Goal: Transaction & Acquisition: Download file/media

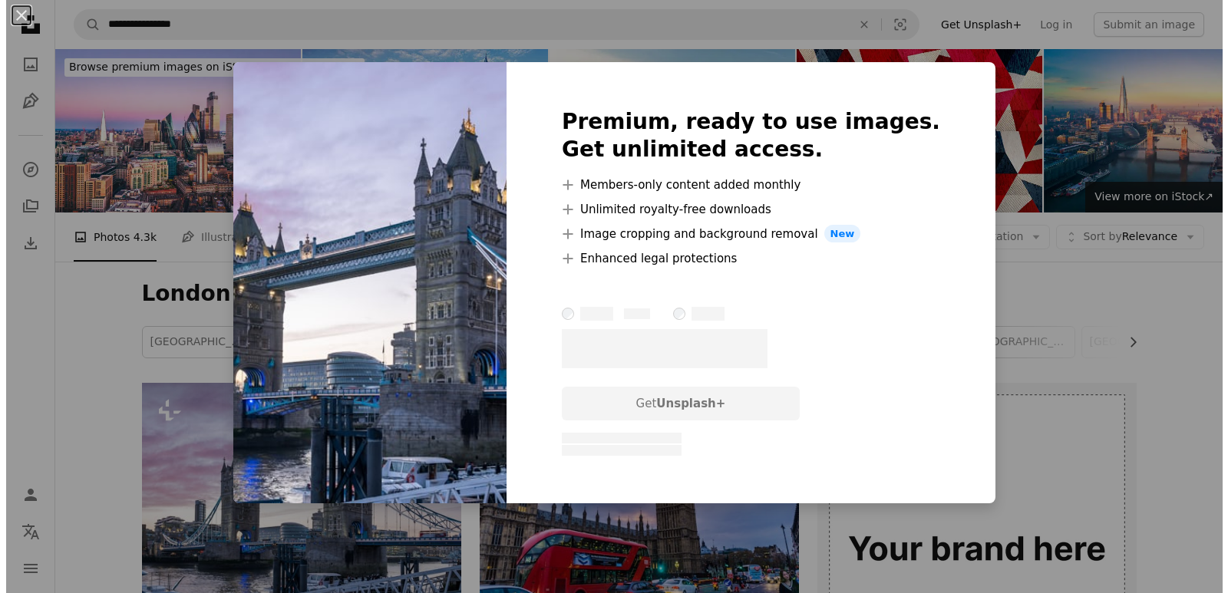
scroll to position [332, 0]
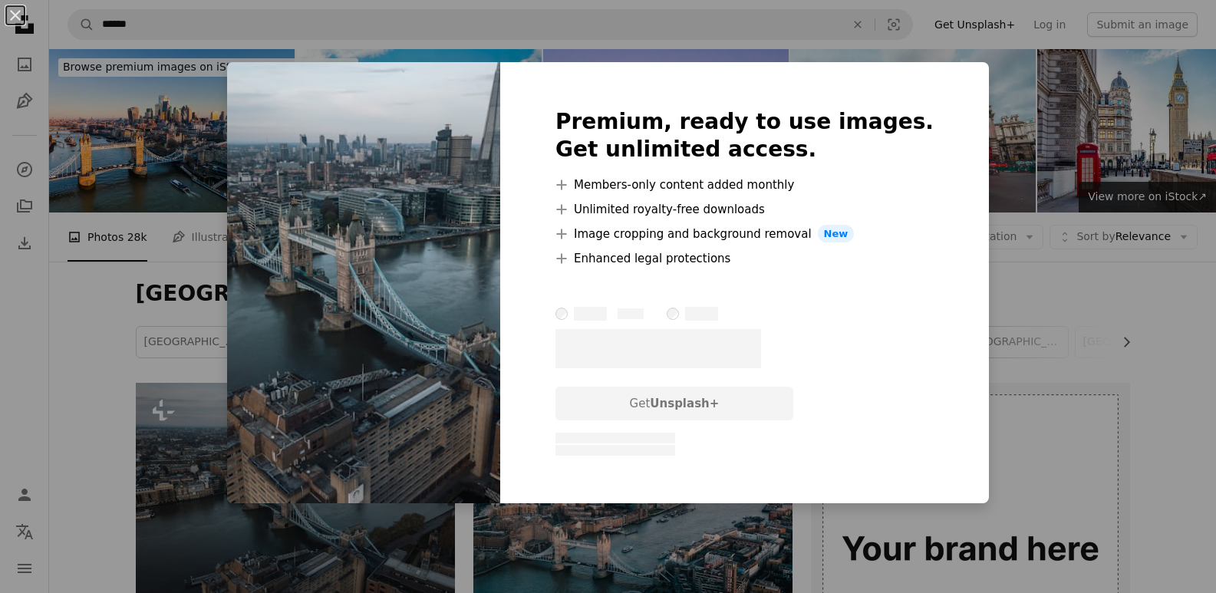
scroll to position [307, 0]
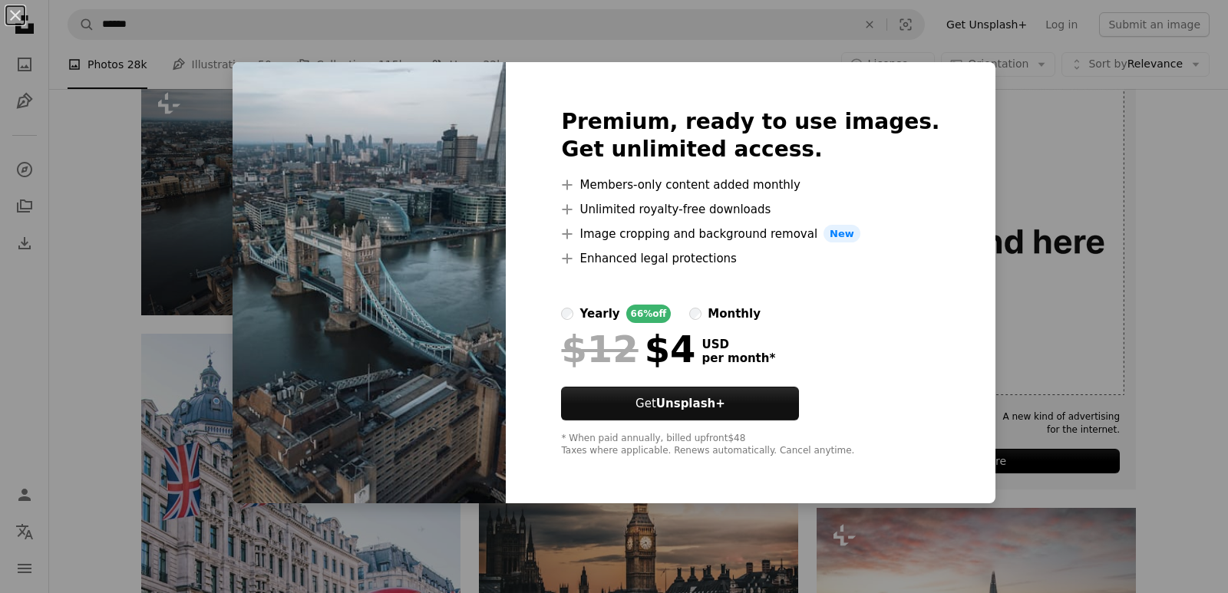
click at [1193, 131] on div "An X shape Premium, ready to use images. Get unlimited access. A plus sign Memb…" at bounding box center [614, 296] width 1228 height 593
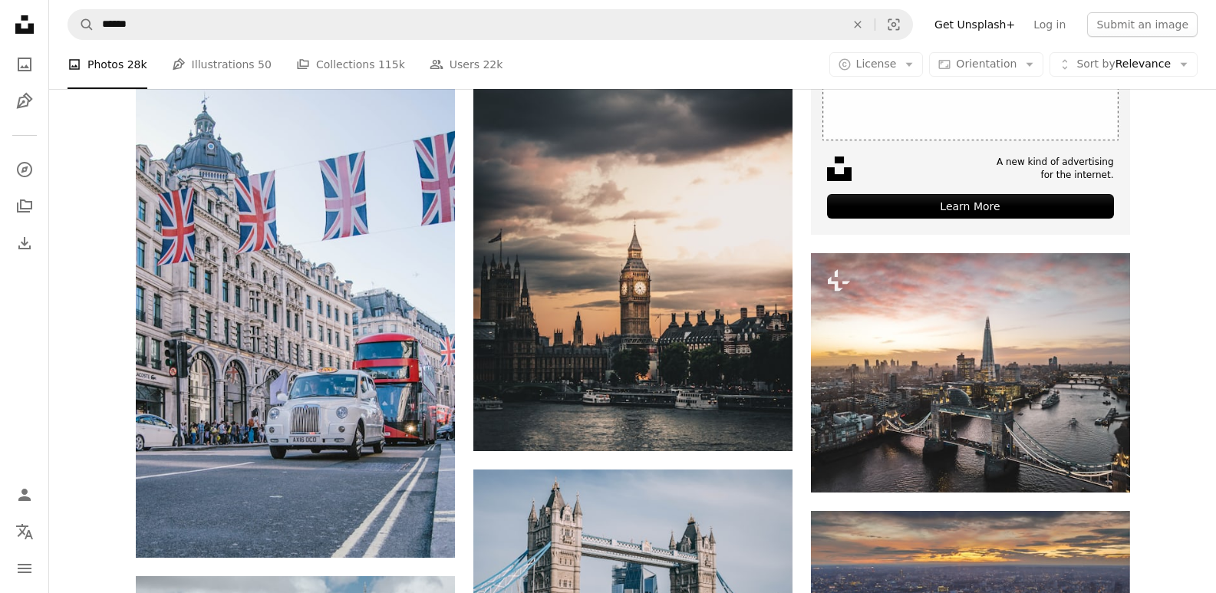
scroll to position [590, 0]
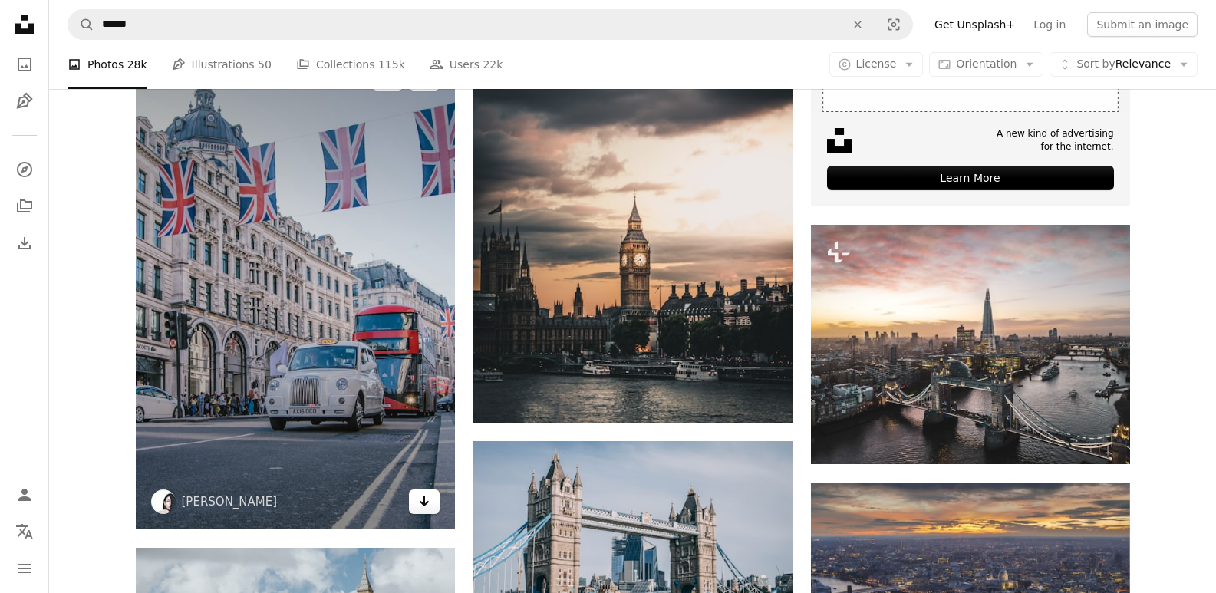
click at [420, 499] on icon "Arrow pointing down" at bounding box center [424, 501] width 12 height 18
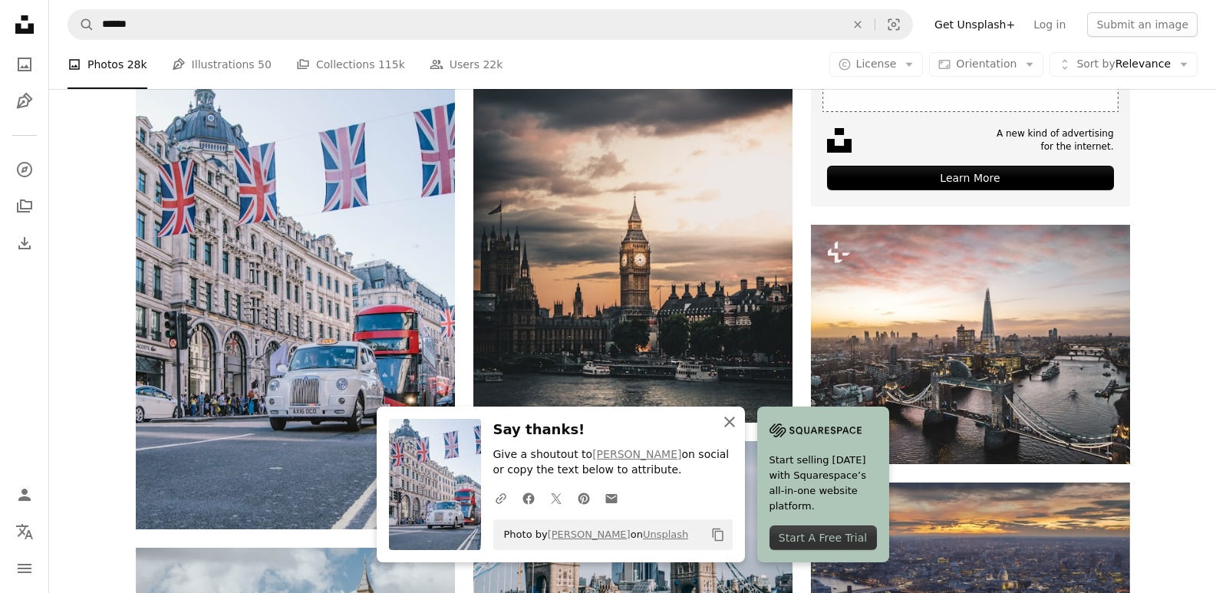
click at [730, 420] on icon "button" at bounding box center [729, 422] width 11 height 11
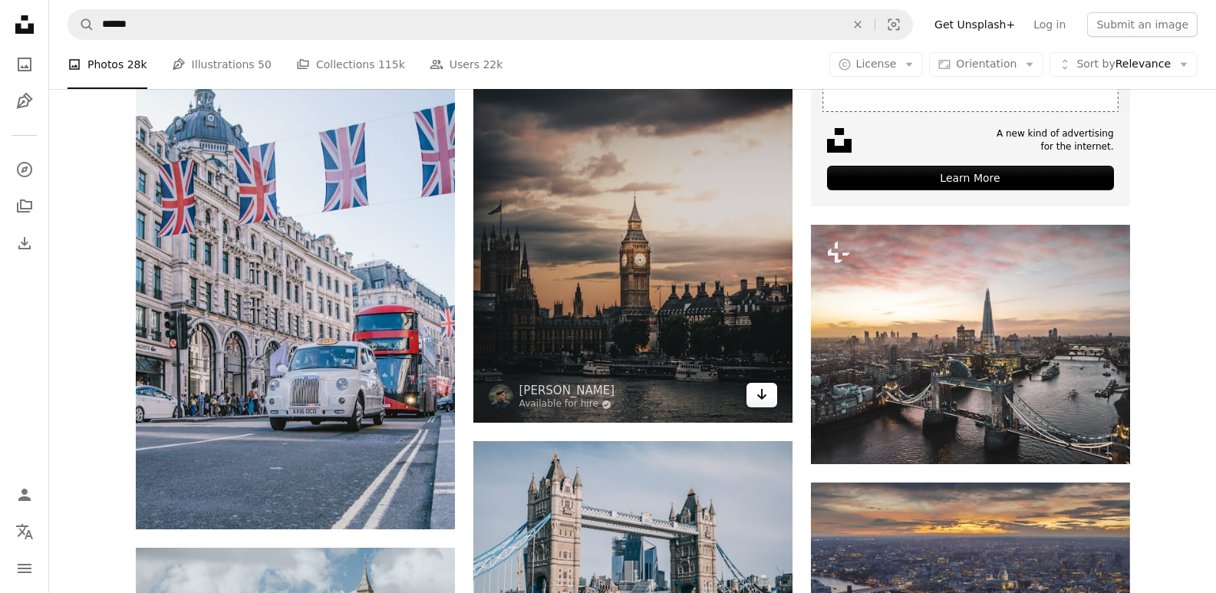
click at [761, 402] on icon "Arrow pointing down" at bounding box center [762, 394] width 12 height 18
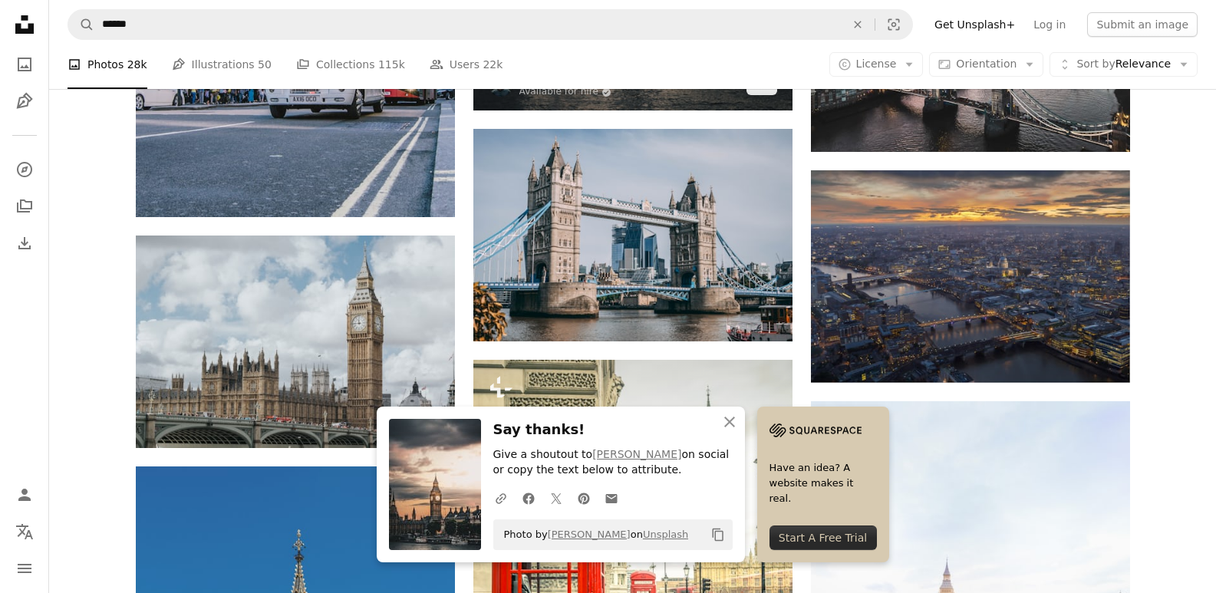
scroll to position [917, 0]
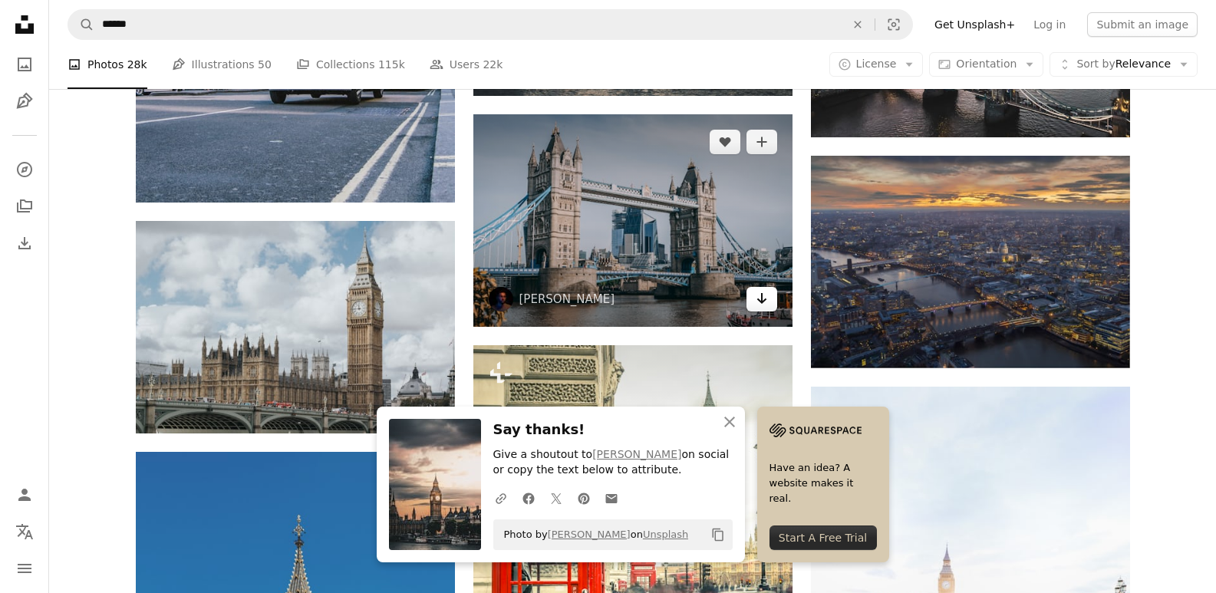
click at [760, 297] on icon "Arrow pointing down" at bounding box center [762, 298] width 12 height 18
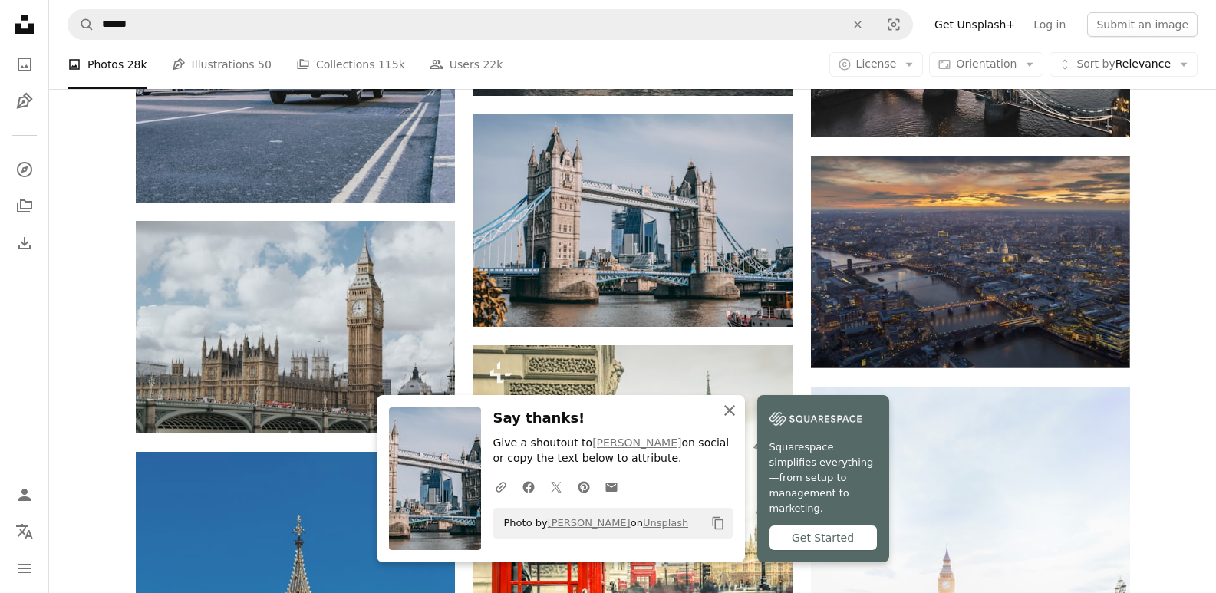
click at [733, 420] on icon "An X shape" at bounding box center [729, 410] width 18 height 18
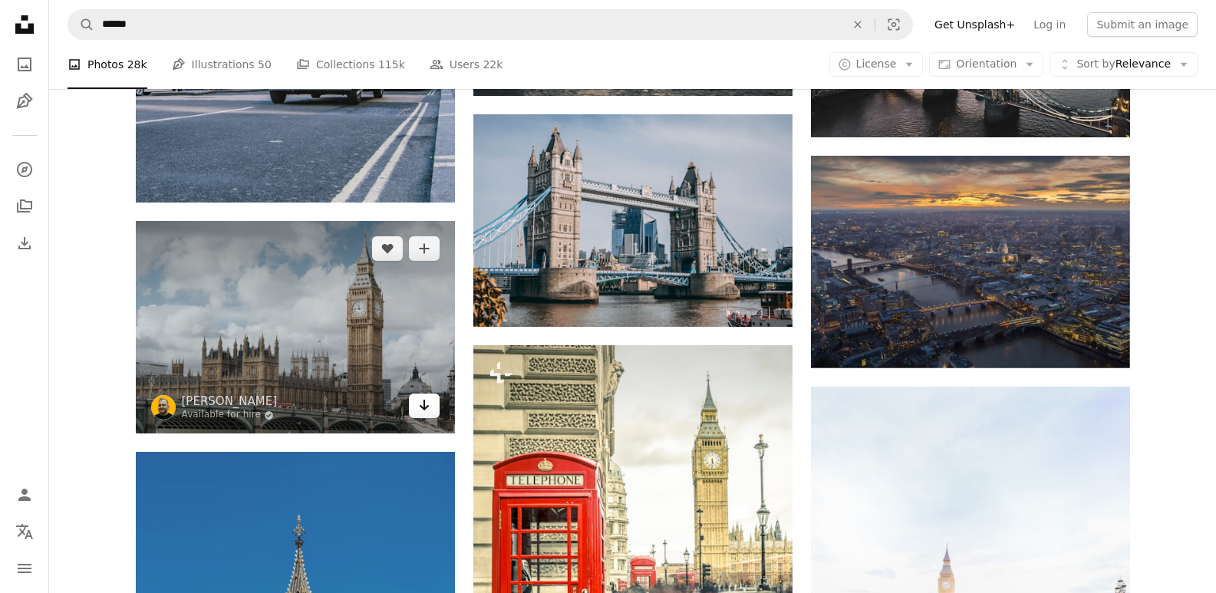
click at [420, 404] on icon "Arrow pointing down" at bounding box center [424, 405] width 12 height 18
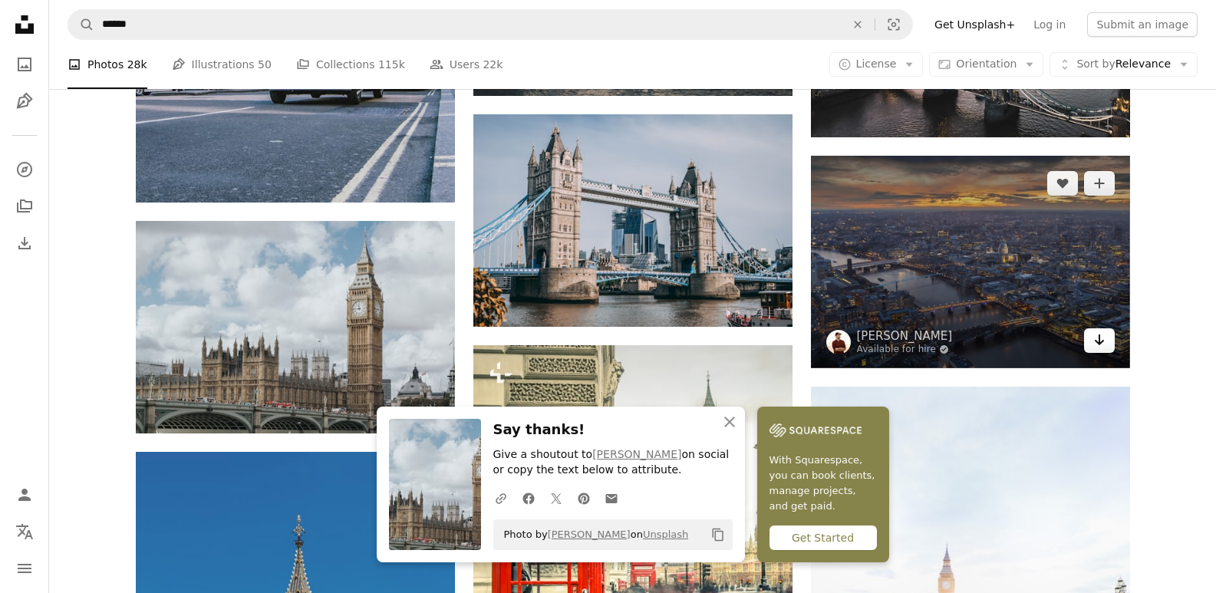
click at [1096, 339] on icon "Arrow pointing down" at bounding box center [1099, 340] width 12 height 18
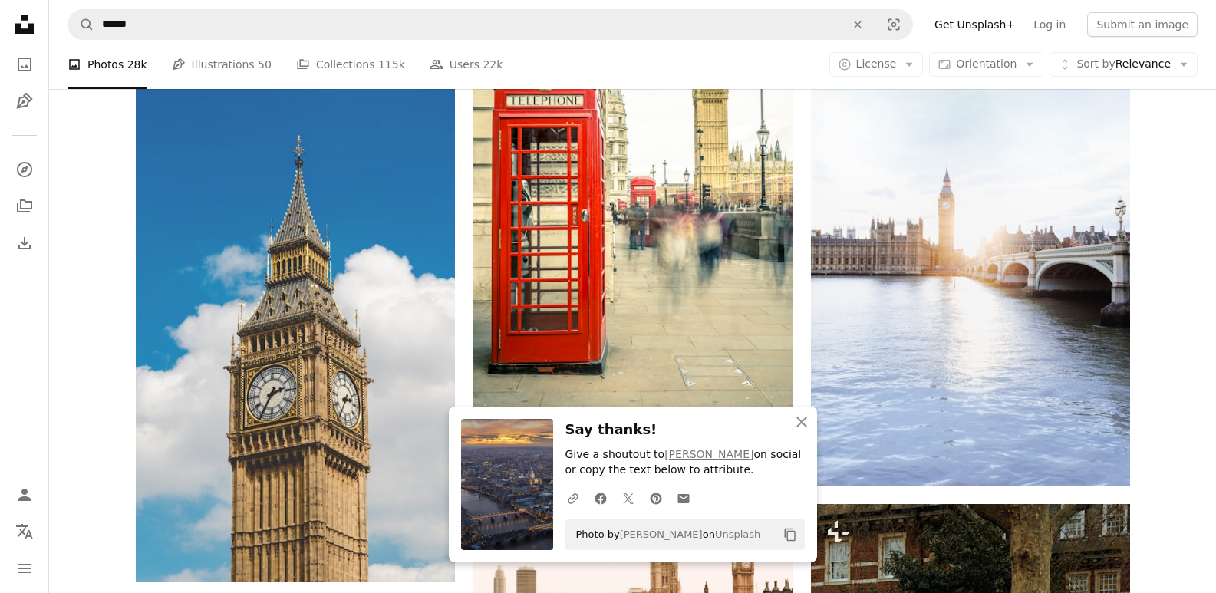
scroll to position [1364, 0]
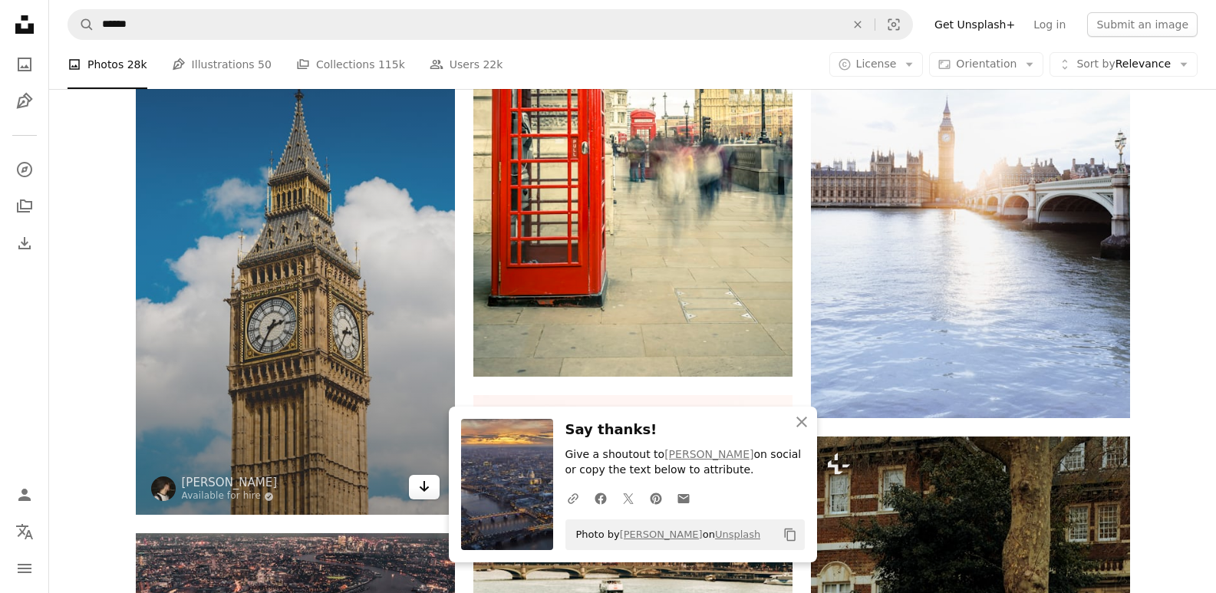
click at [423, 488] on icon "Arrow pointing down" at bounding box center [424, 486] width 12 height 18
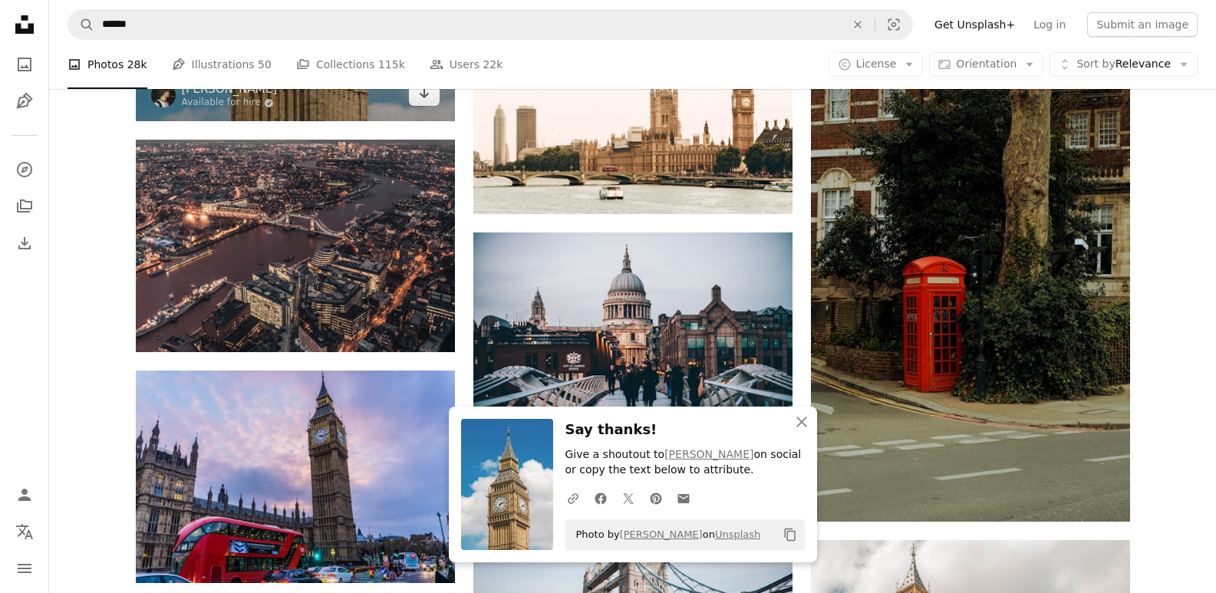
scroll to position [1763, 0]
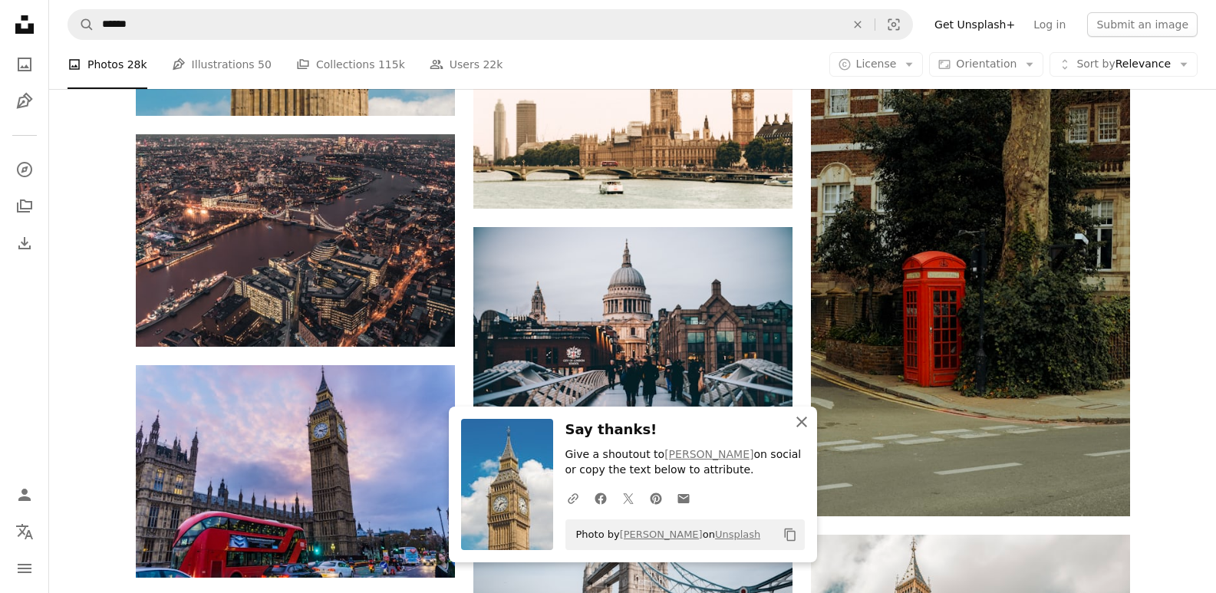
click at [799, 423] on icon "button" at bounding box center [801, 422] width 11 height 11
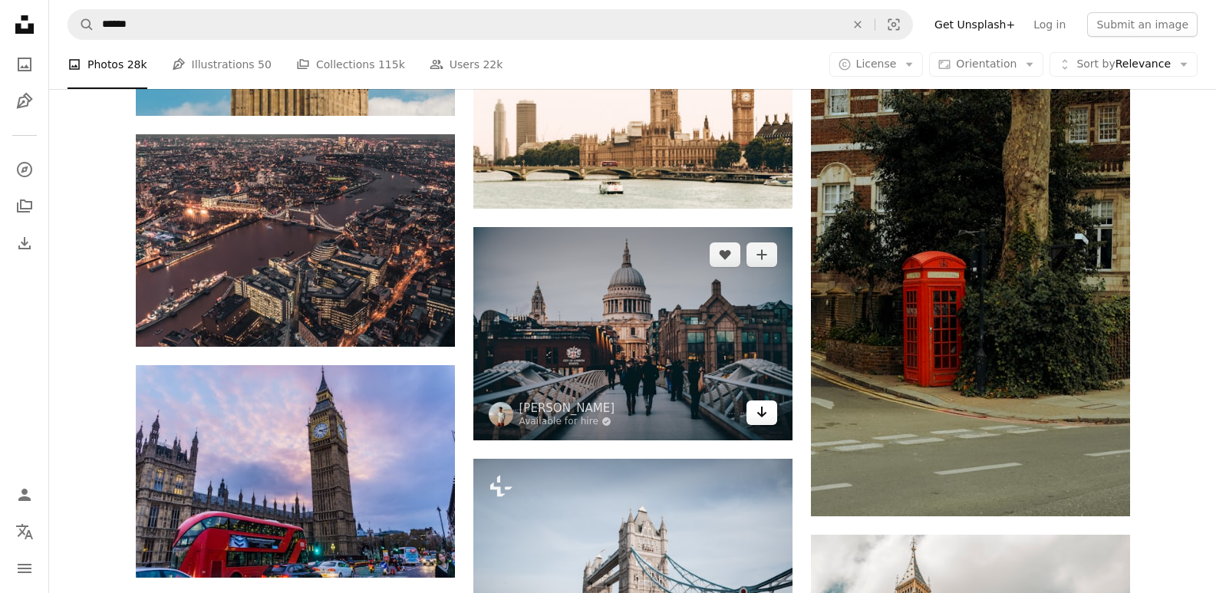
click at [760, 409] on icon "Arrow pointing down" at bounding box center [762, 412] width 12 height 18
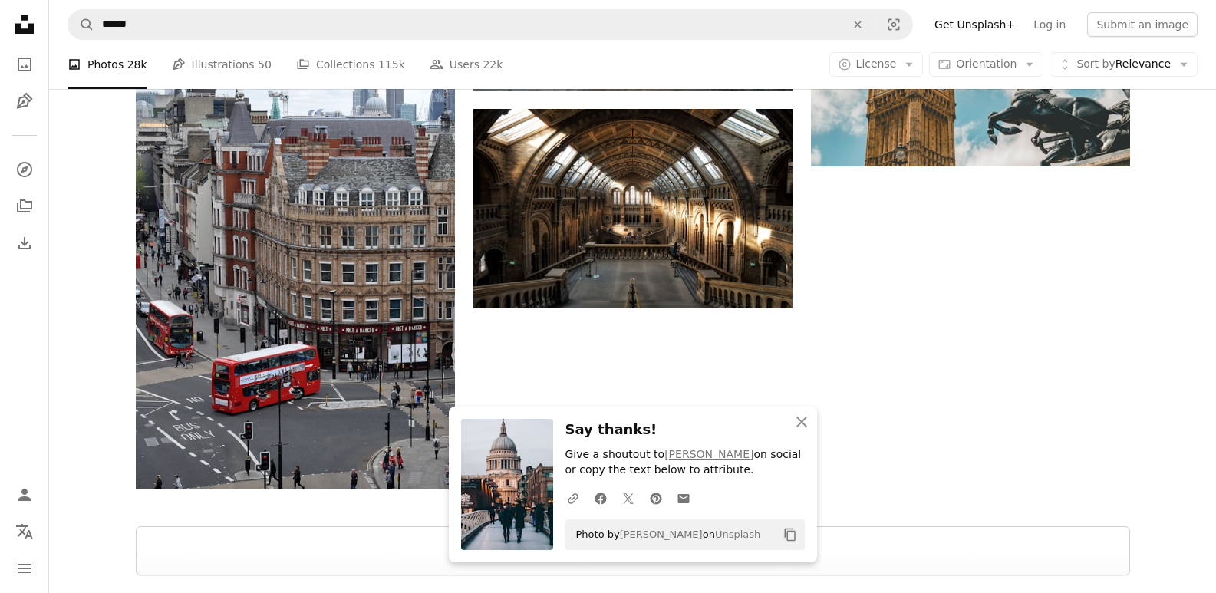
scroll to position [2407, 0]
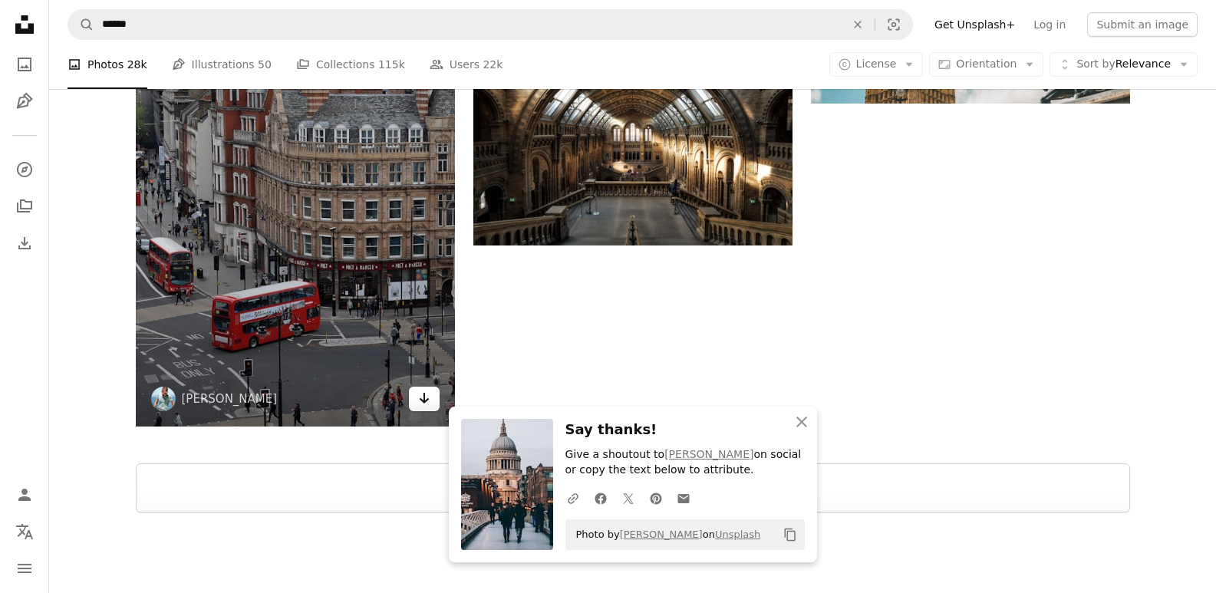
click at [420, 404] on icon "Arrow pointing down" at bounding box center [424, 398] width 12 height 18
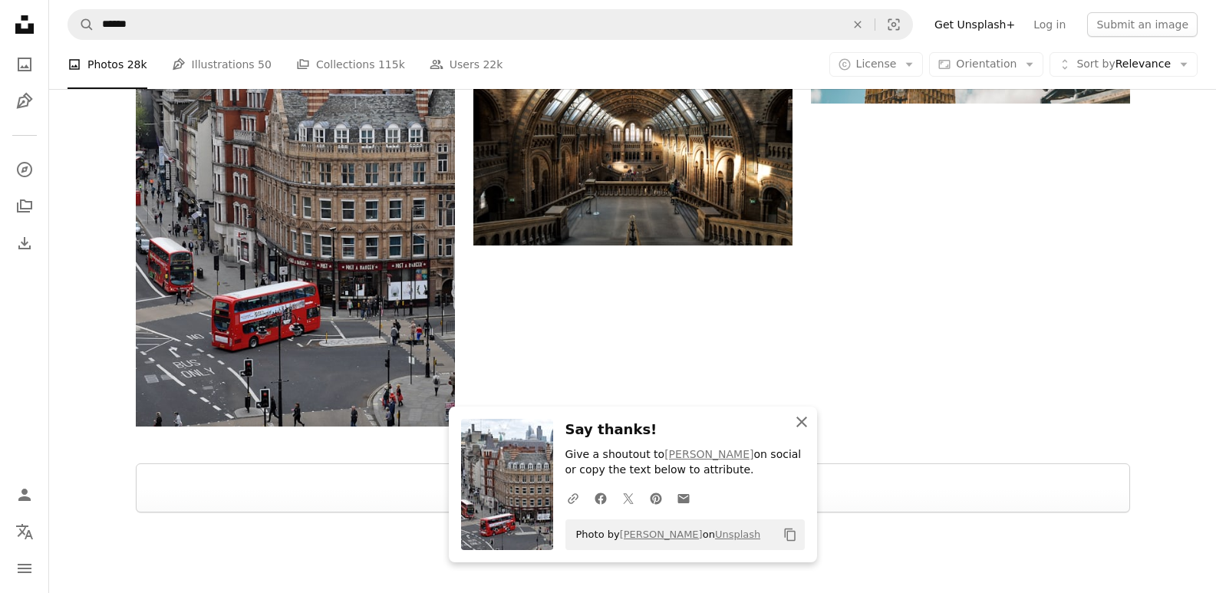
click at [809, 418] on icon "An X shape" at bounding box center [802, 422] width 18 height 18
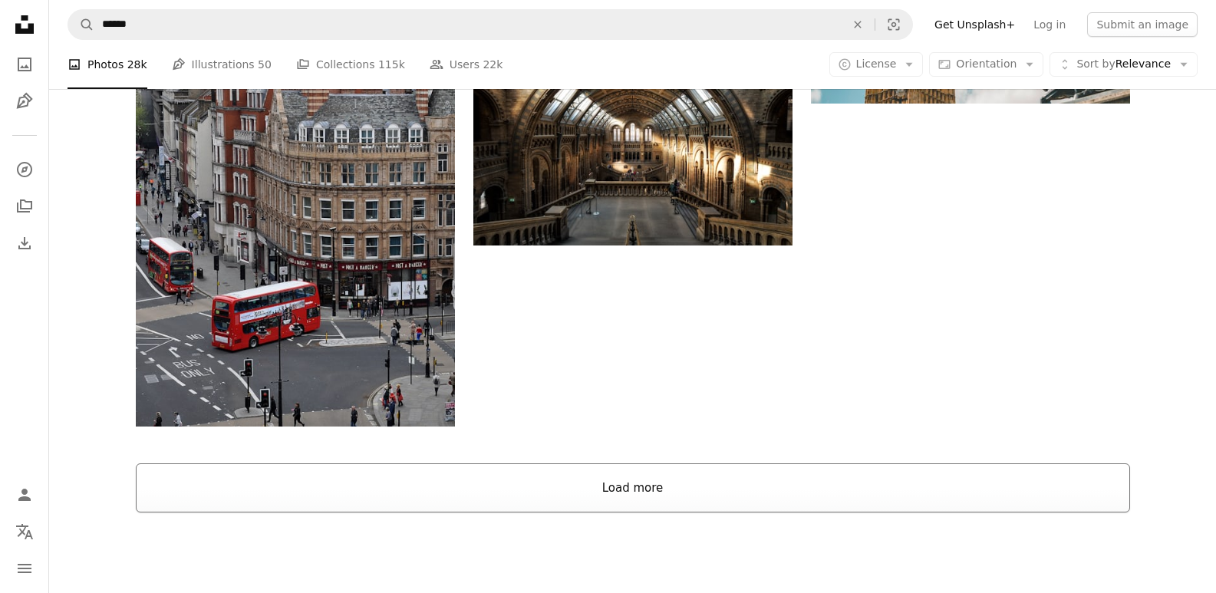
click at [912, 489] on button "Load more" at bounding box center [633, 487] width 994 height 49
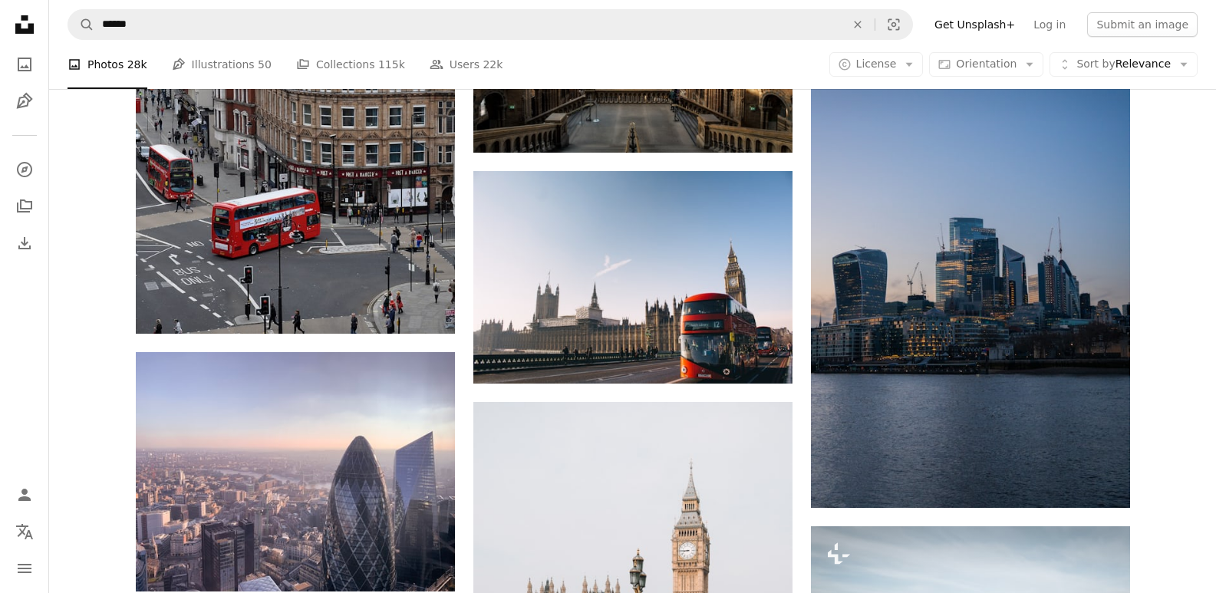
scroll to position [2522, 0]
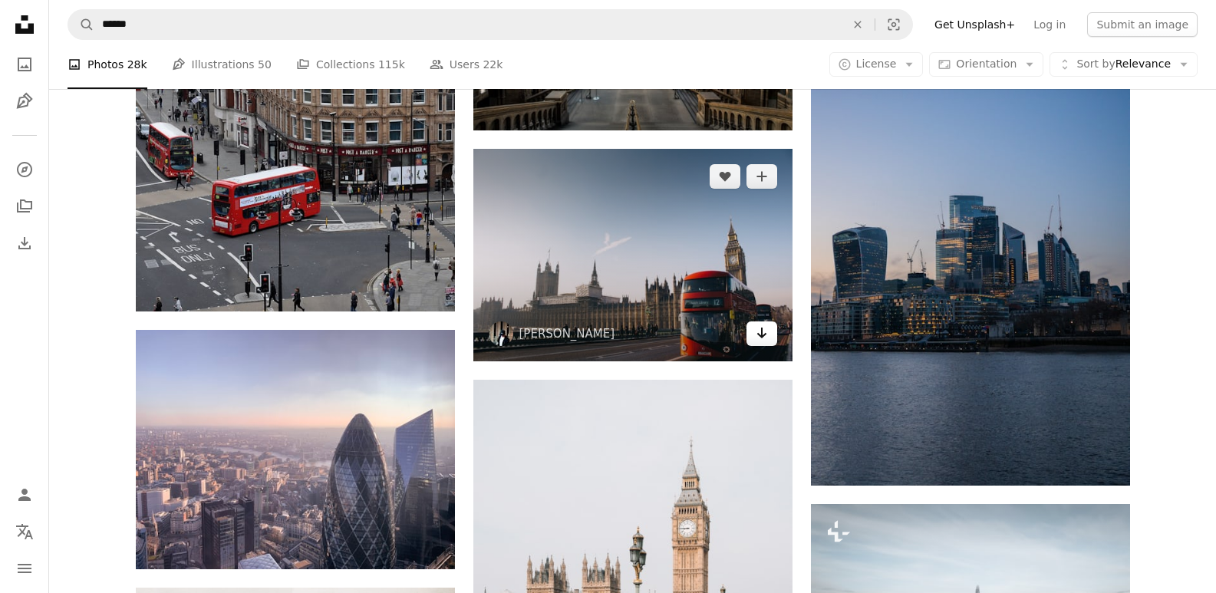
click at [766, 338] on icon "Arrow pointing down" at bounding box center [762, 333] width 12 height 18
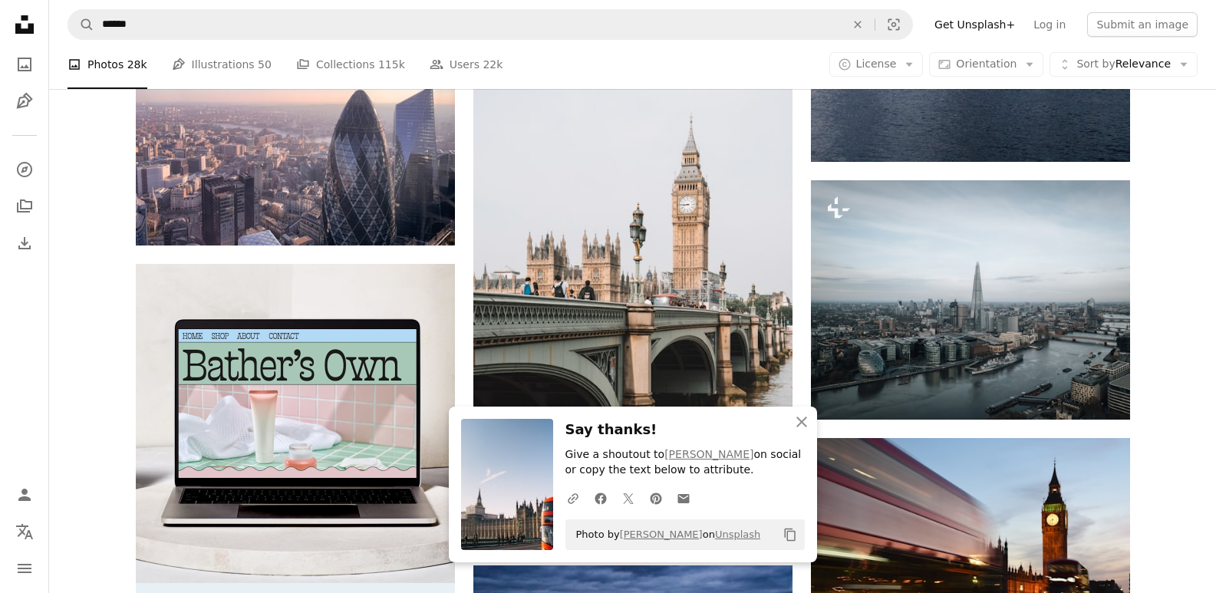
scroll to position [2910, 0]
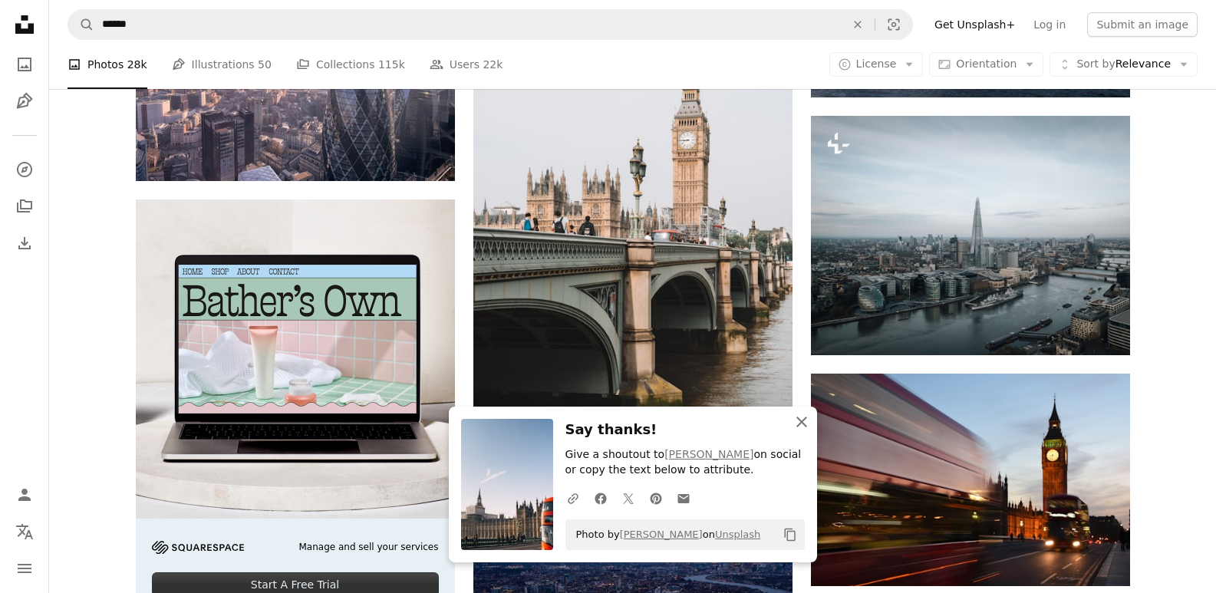
click at [803, 417] on icon "An X shape" at bounding box center [802, 422] width 18 height 18
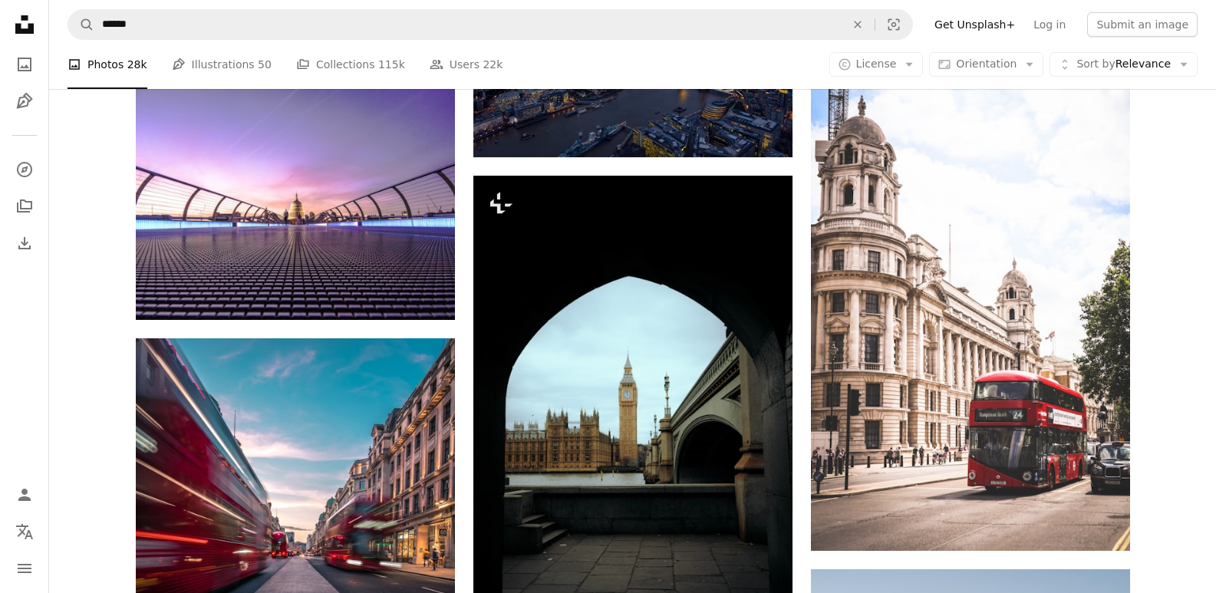
scroll to position [3491, 0]
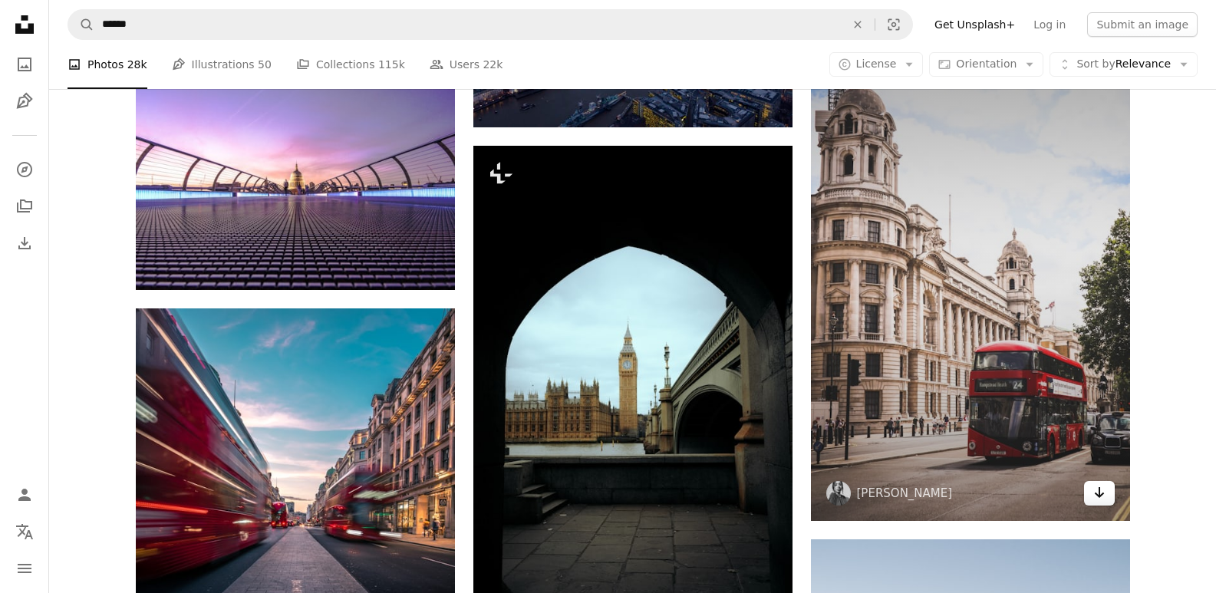
click at [1101, 493] on icon "Arrow pointing down" at bounding box center [1099, 492] width 12 height 18
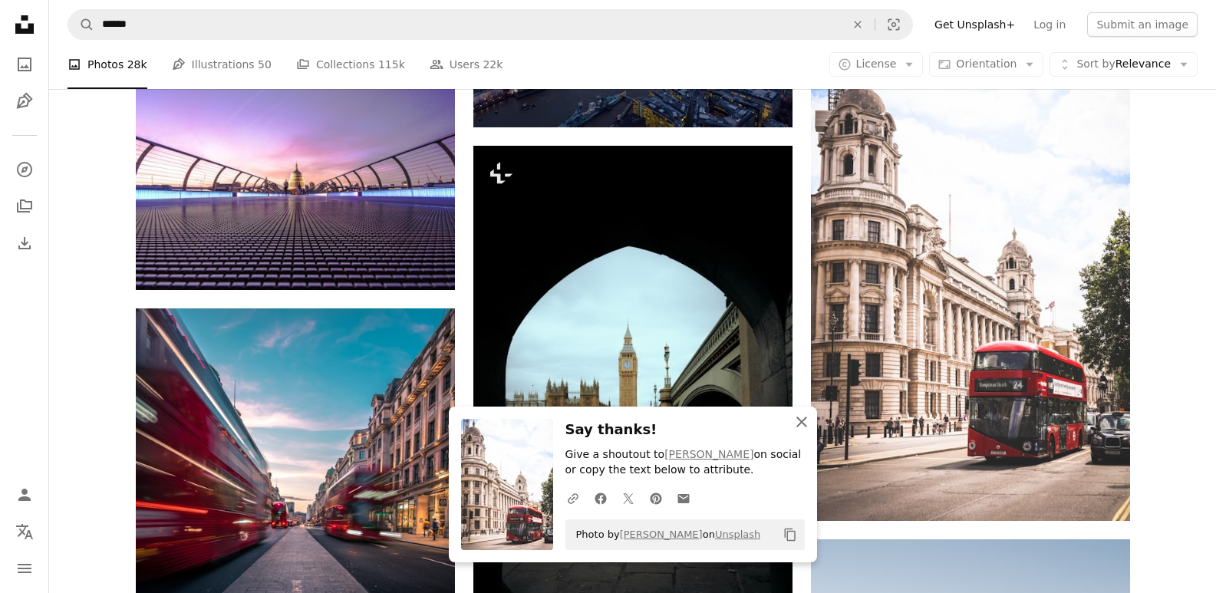
click at [805, 422] on icon "An X shape" at bounding box center [802, 422] width 18 height 18
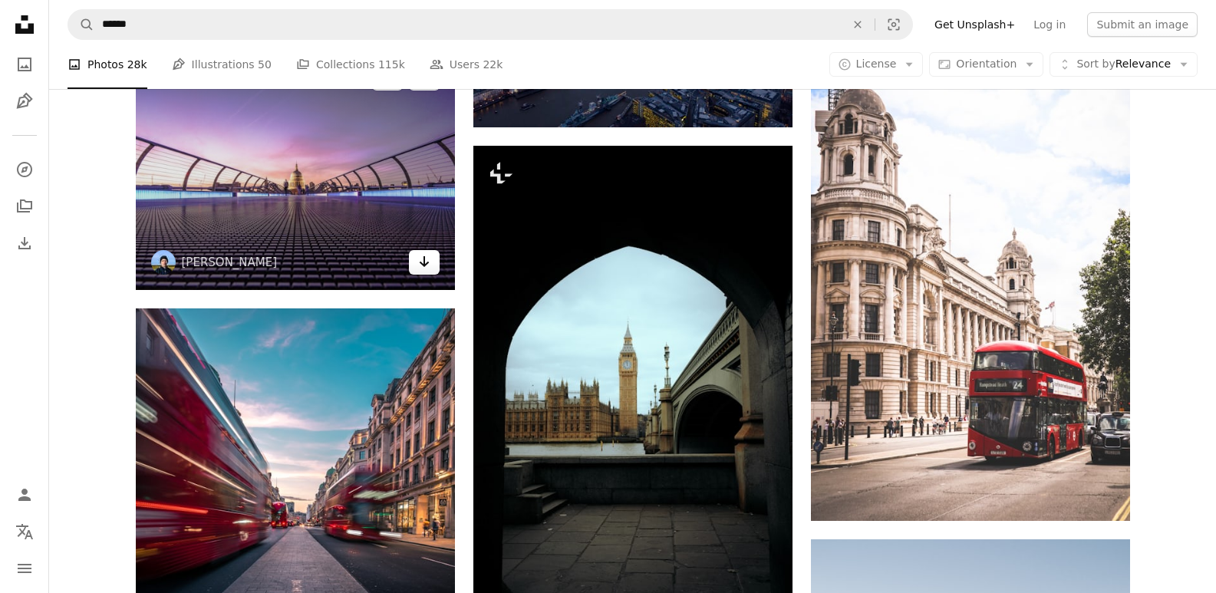
click at [423, 259] on icon "Arrow pointing down" at bounding box center [424, 261] width 12 height 18
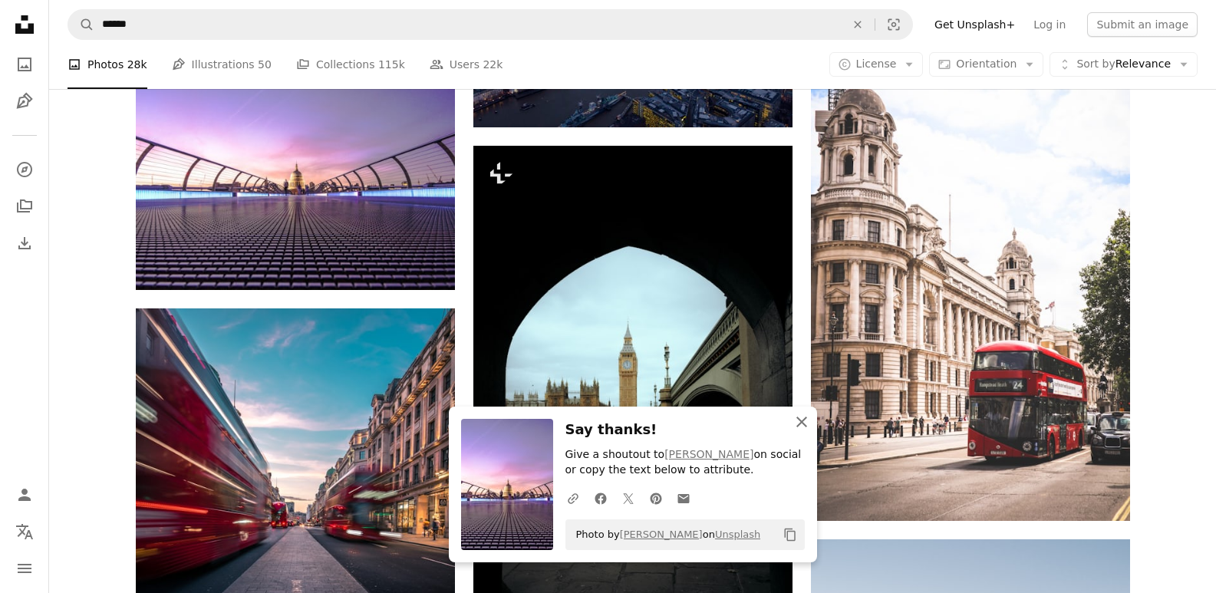
click at [806, 426] on icon "button" at bounding box center [801, 422] width 11 height 11
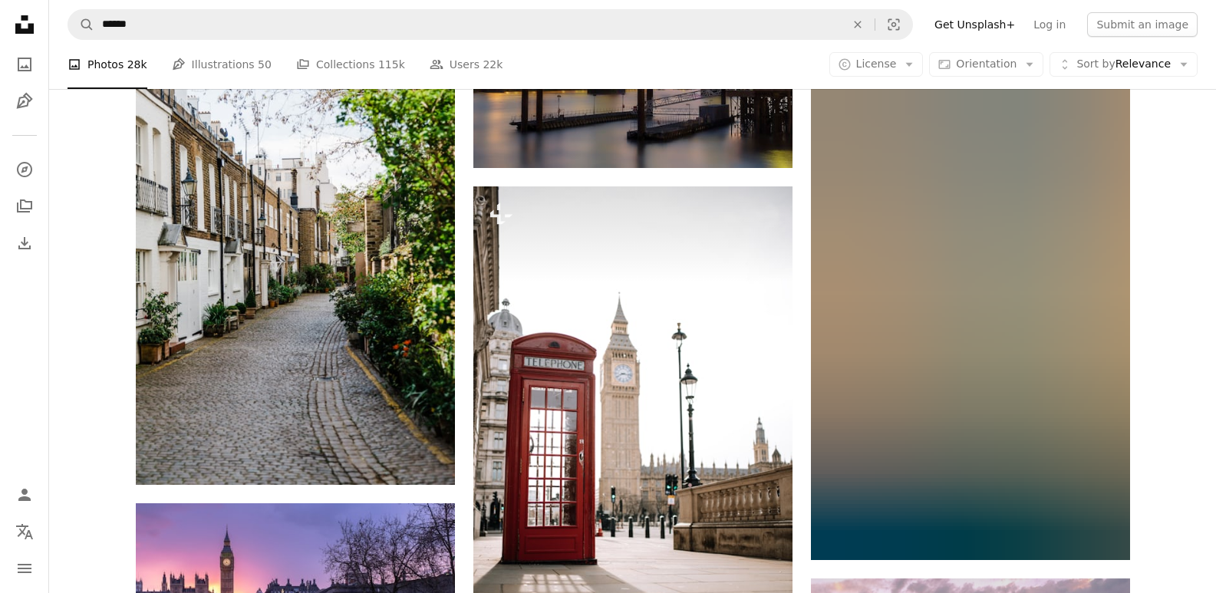
scroll to position [5354, 0]
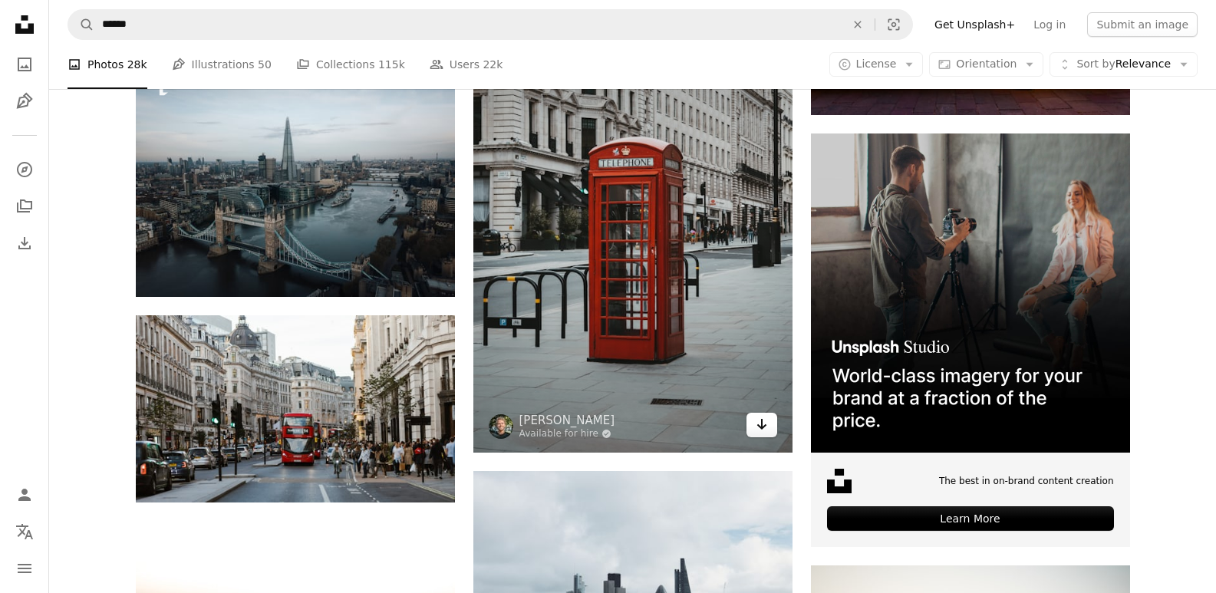
click at [759, 427] on icon "Download" at bounding box center [762, 424] width 10 height 11
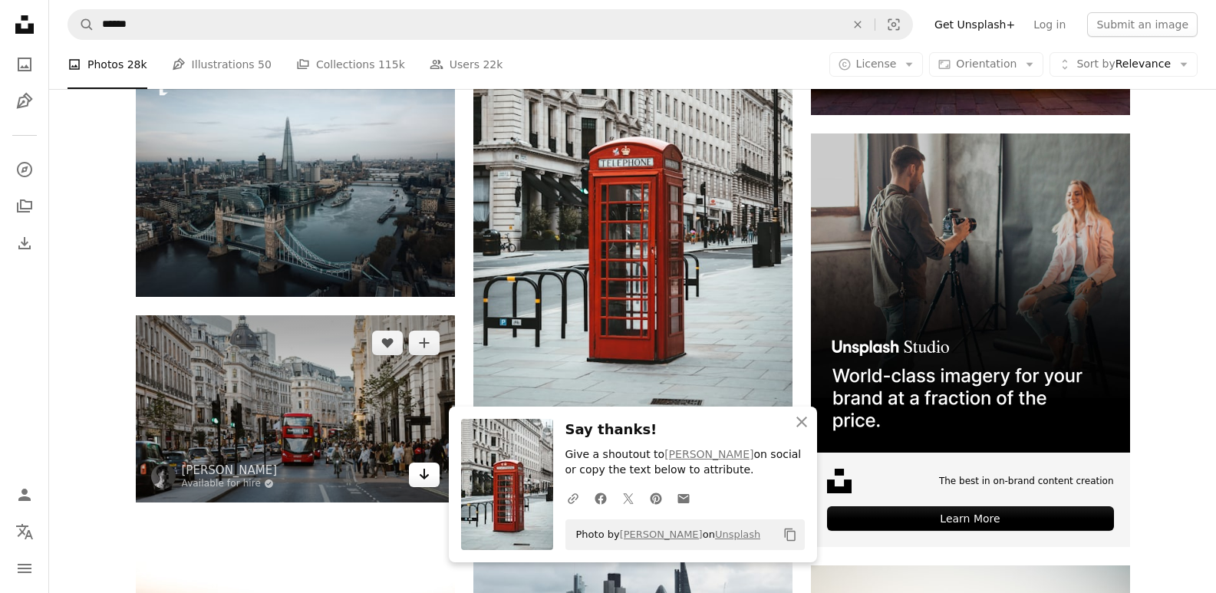
click at [420, 479] on icon "Arrow pointing down" at bounding box center [424, 474] width 12 height 18
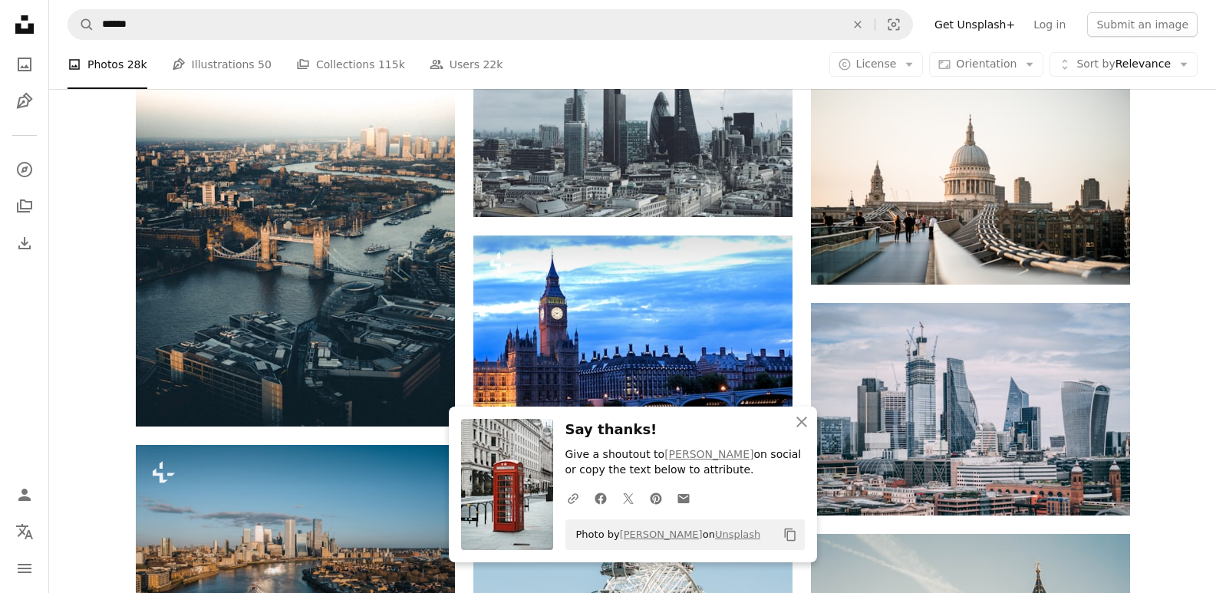
scroll to position [5927, 0]
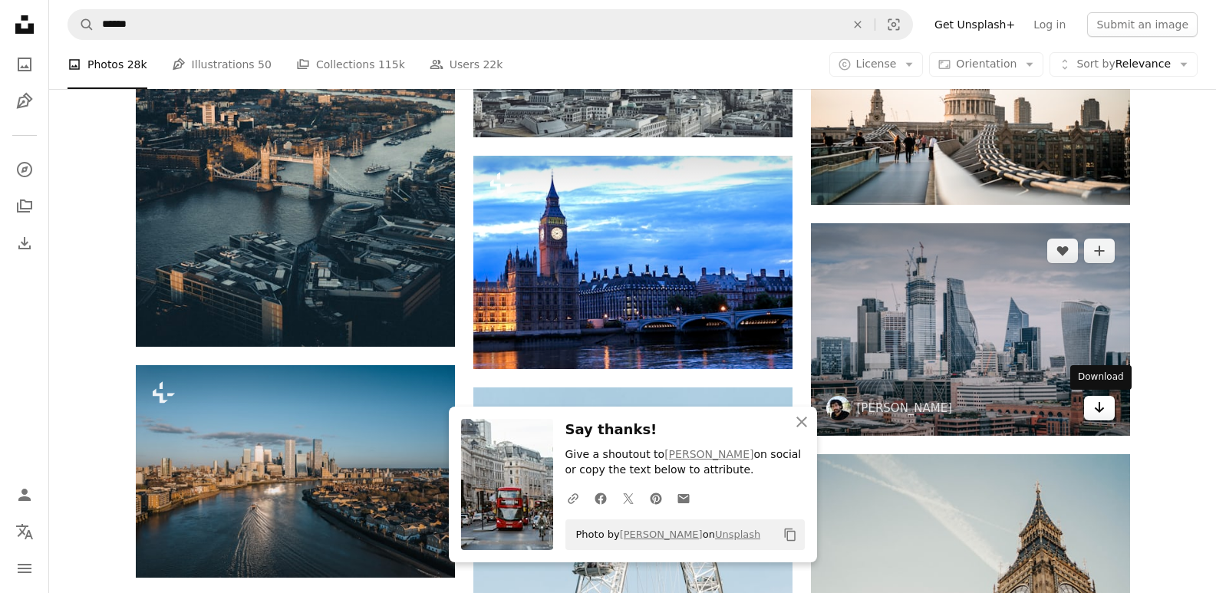
click at [1103, 410] on icon "Arrow pointing down" at bounding box center [1099, 407] width 12 height 18
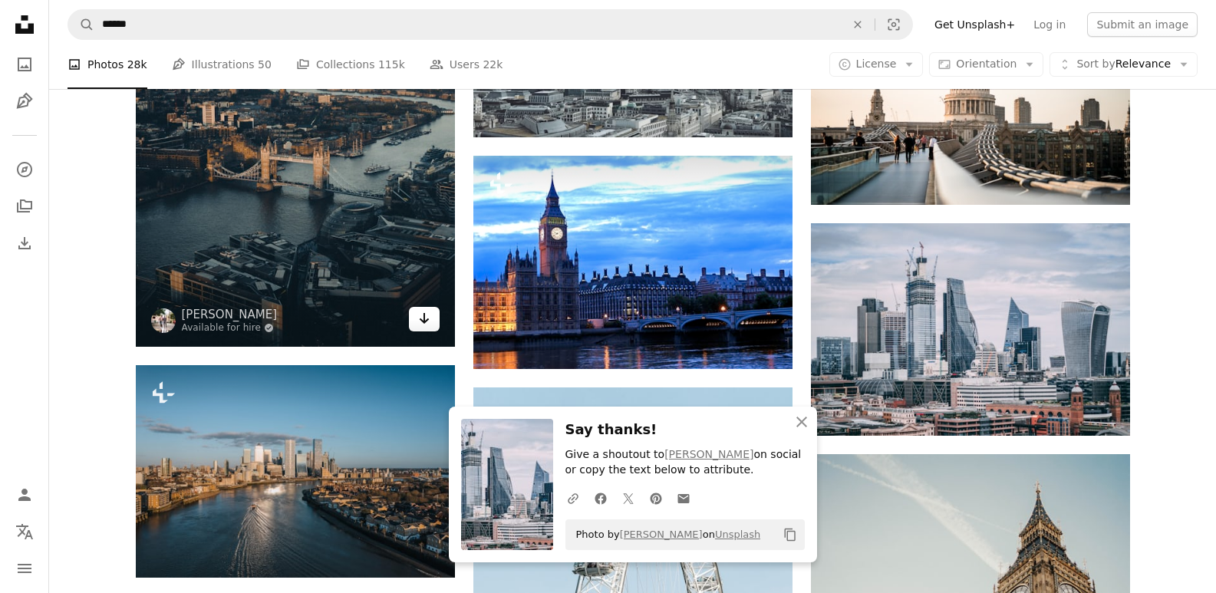
click at [422, 315] on icon "Arrow pointing down" at bounding box center [424, 318] width 12 height 18
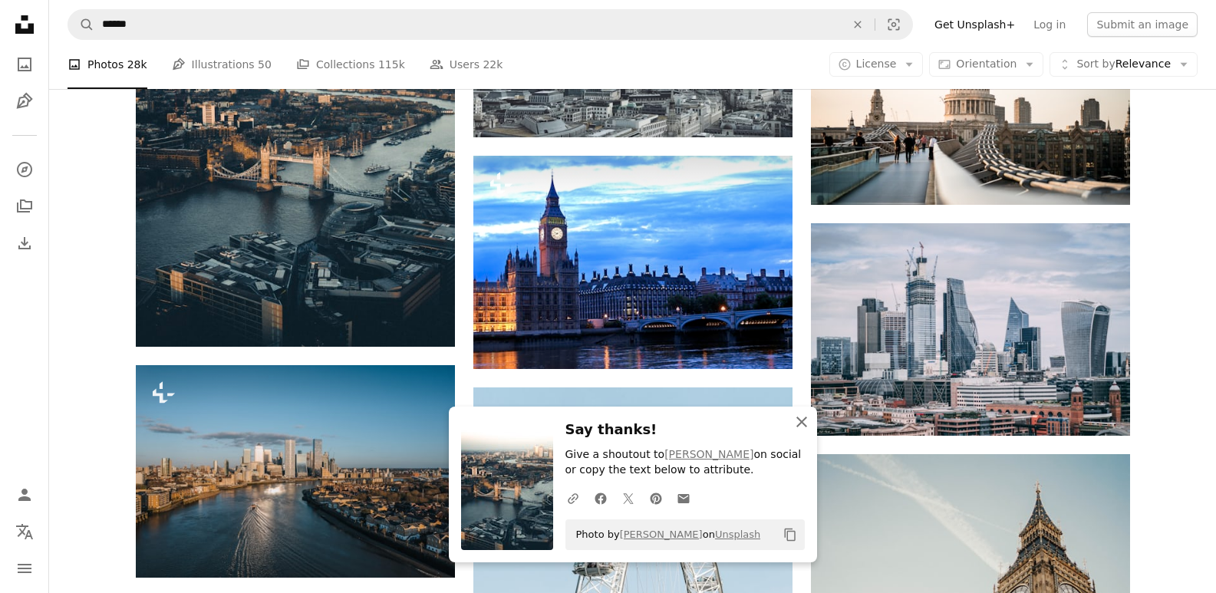
click at [809, 424] on icon "An X shape" at bounding box center [802, 422] width 18 height 18
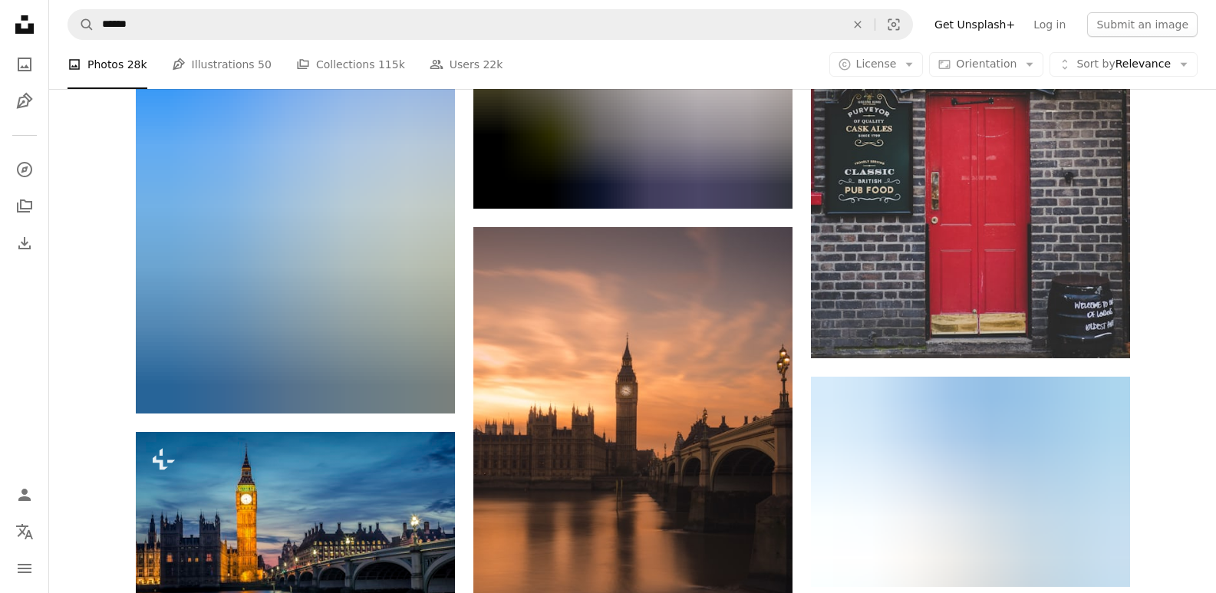
scroll to position [8708, 0]
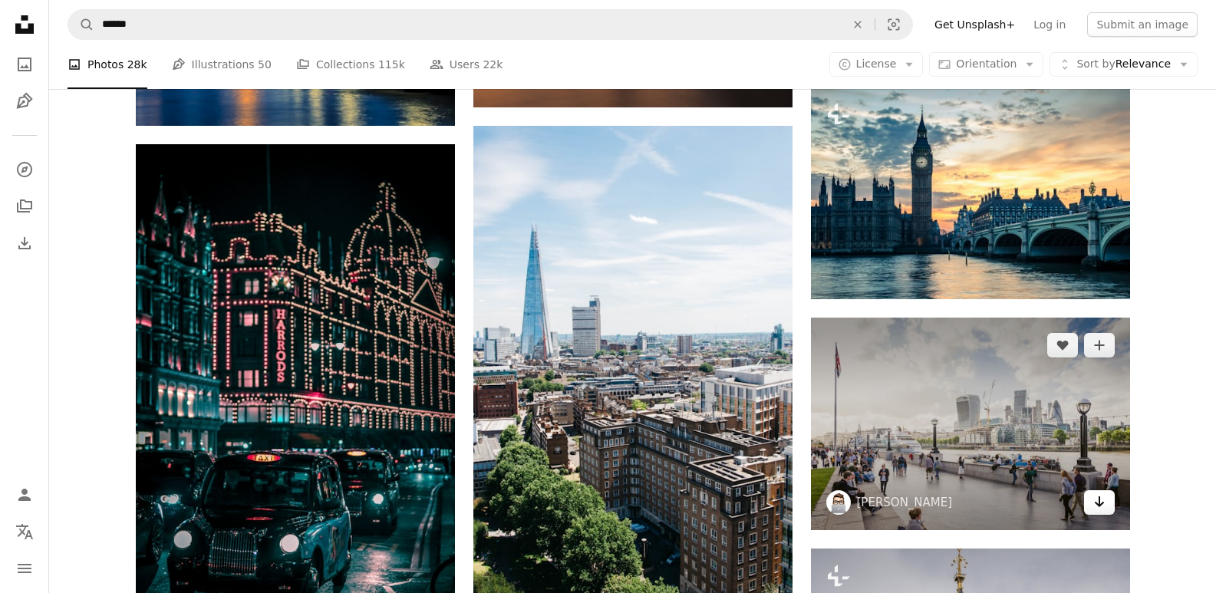
click at [1103, 504] on icon "Arrow pointing down" at bounding box center [1099, 502] width 12 height 18
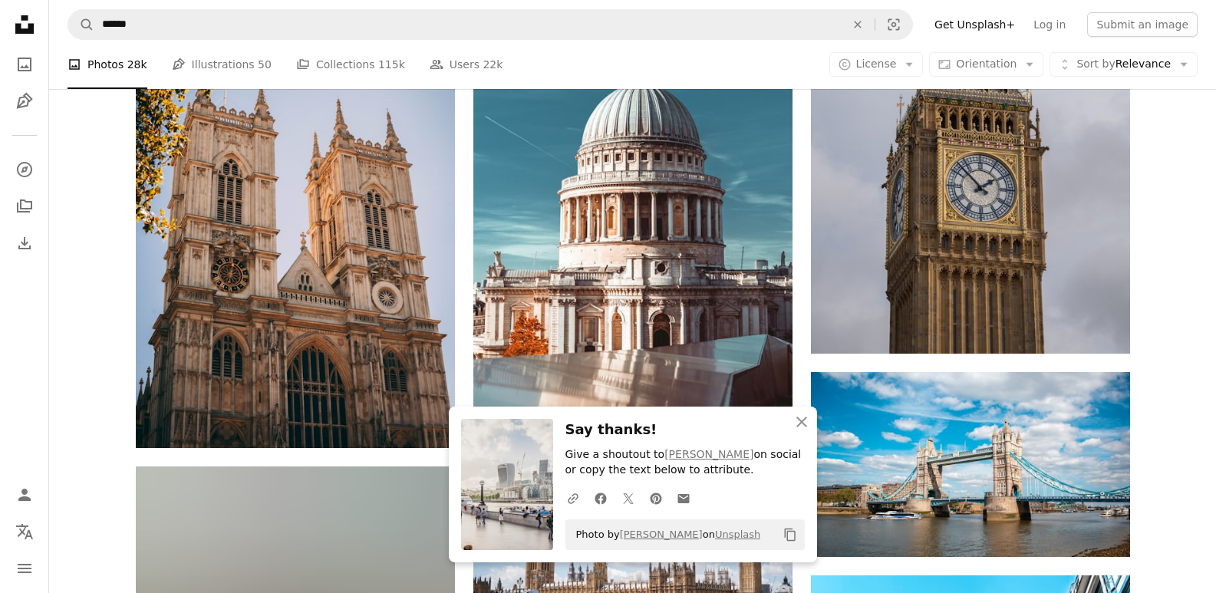
scroll to position [9383, 0]
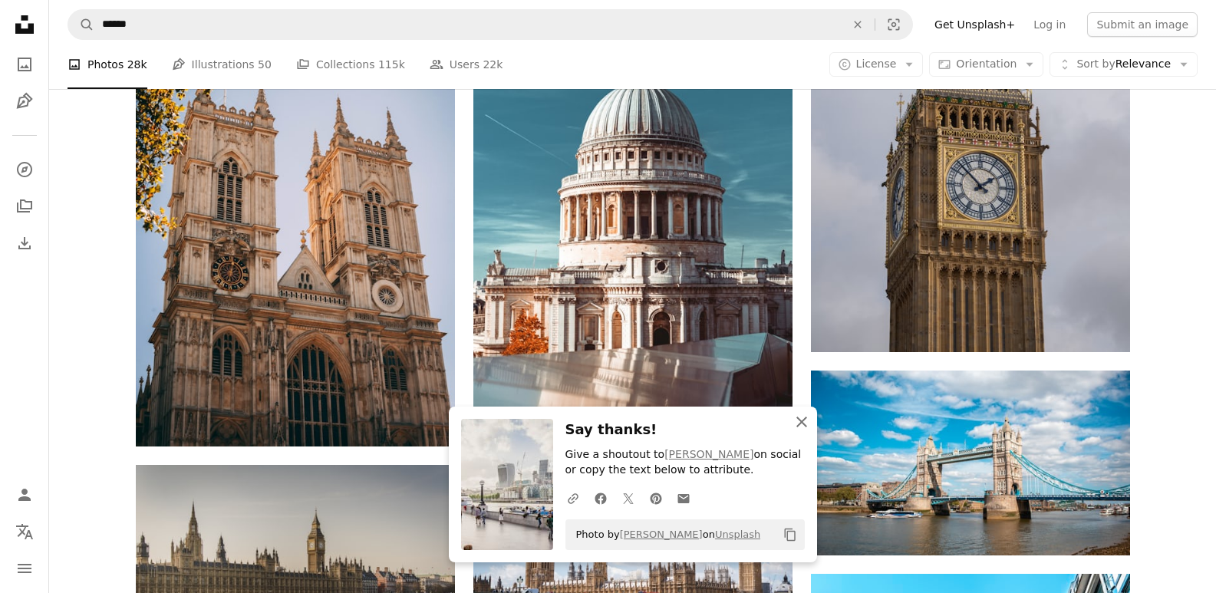
click at [801, 425] on icon "An X shape" at bounding box center [802, 422] width 18 height 18
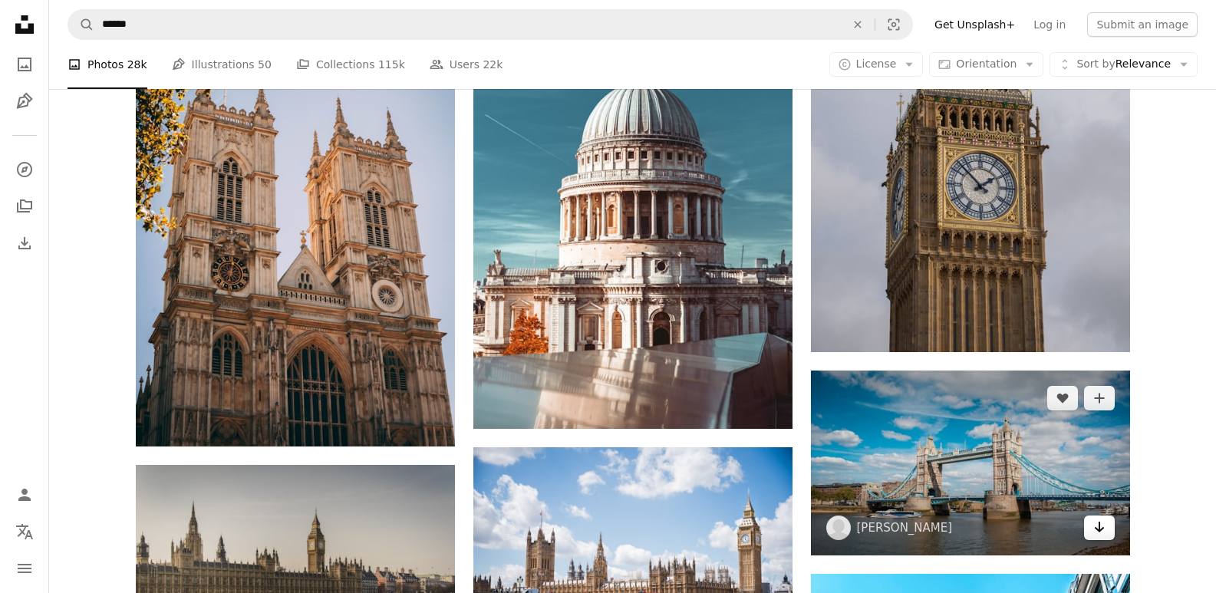
click at [1097, 524] on icon "Arrow pointing down" at bounding box center [1099, 527] width 12 height 18
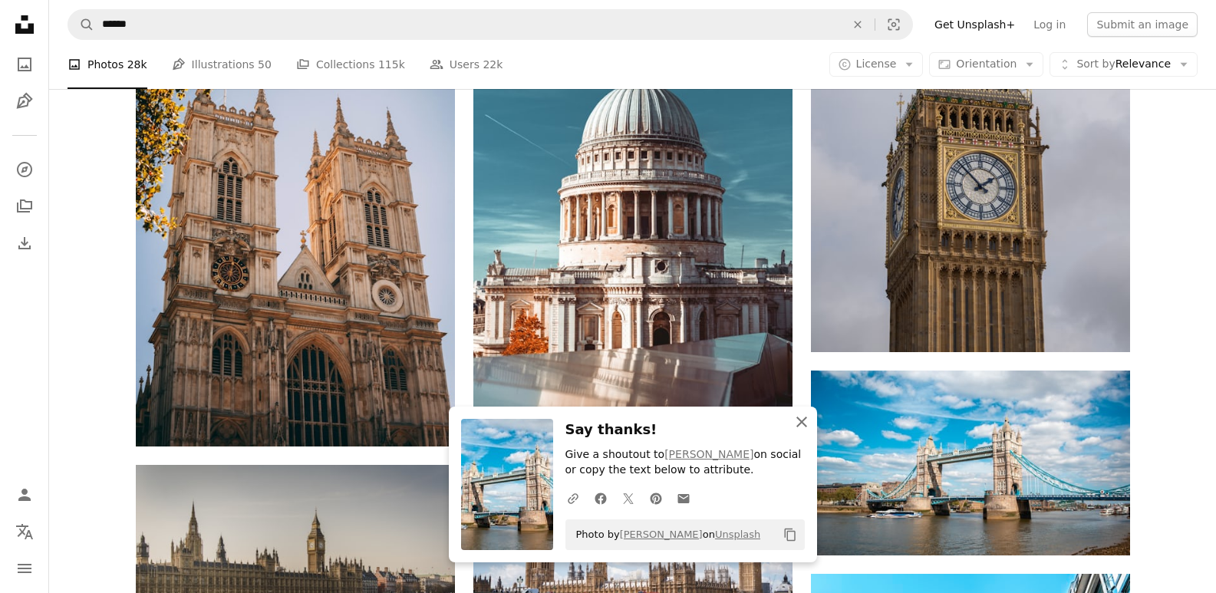
click at [803, 422] on icon "An X shape" at bounding box center [802, 422] width 18 height 18
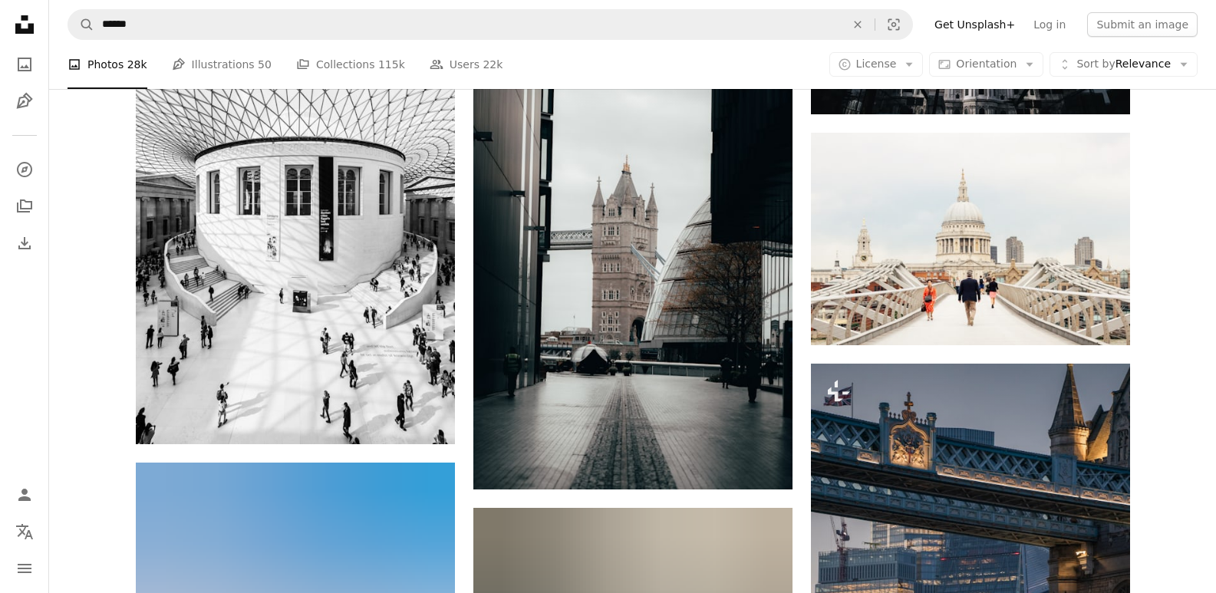
scroll to position [10835, 0]
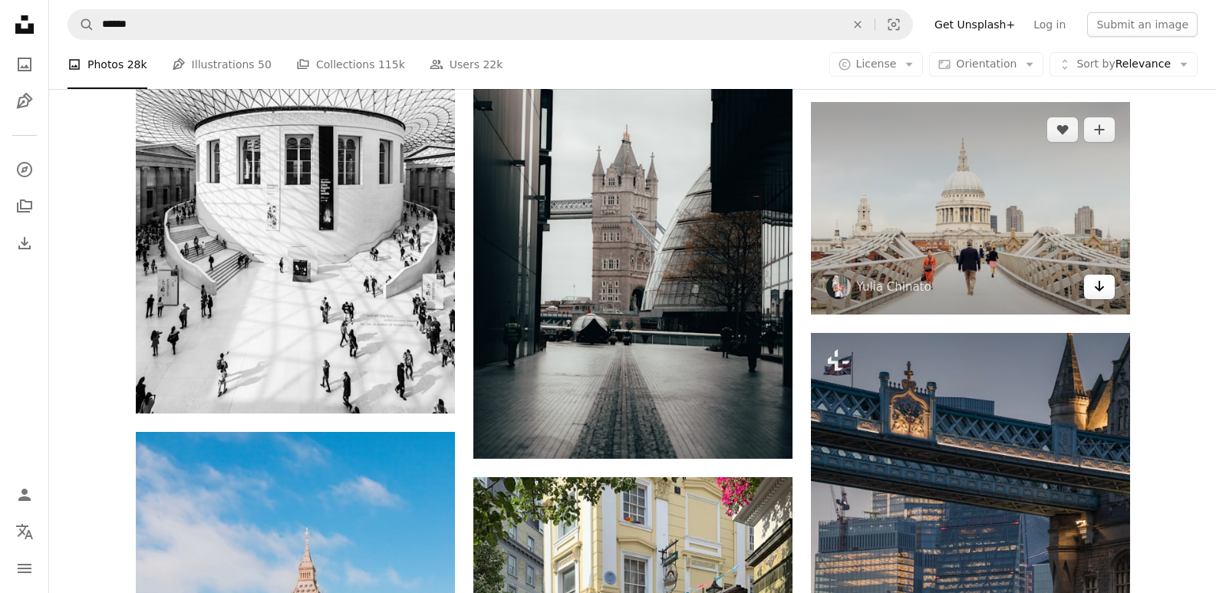
click at [1095, 291] on icon "Arrow pointing down" at bounding box center [1099, 286] width 12 height 18
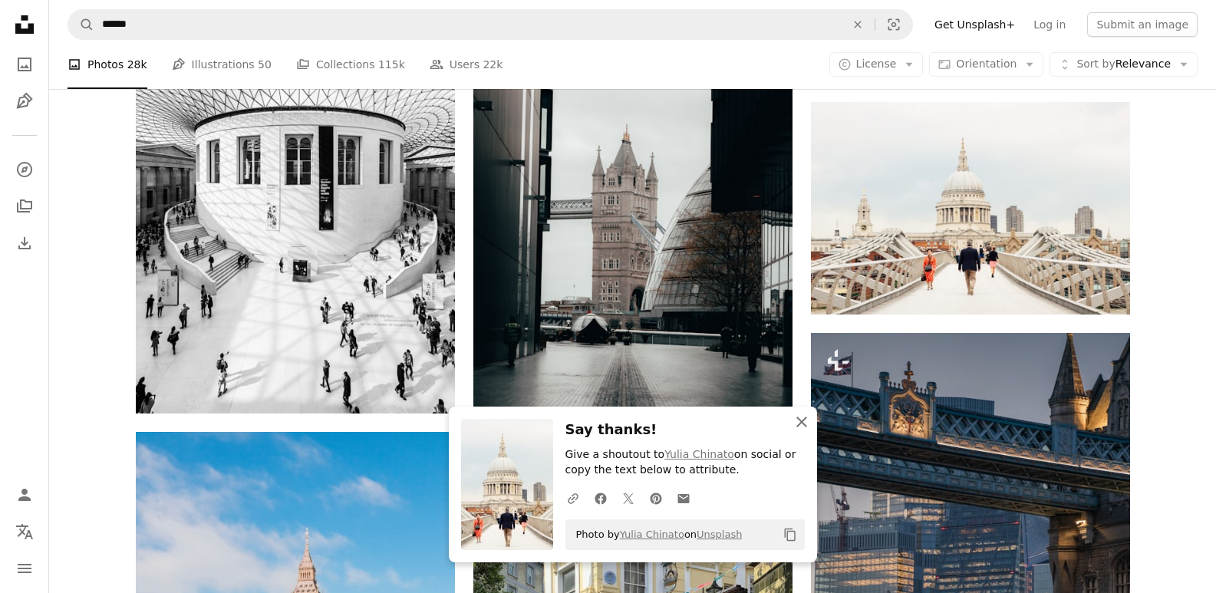
click at [804, 427] on icon "An X shape" at bounding box center [802, 422] width 18 height 18
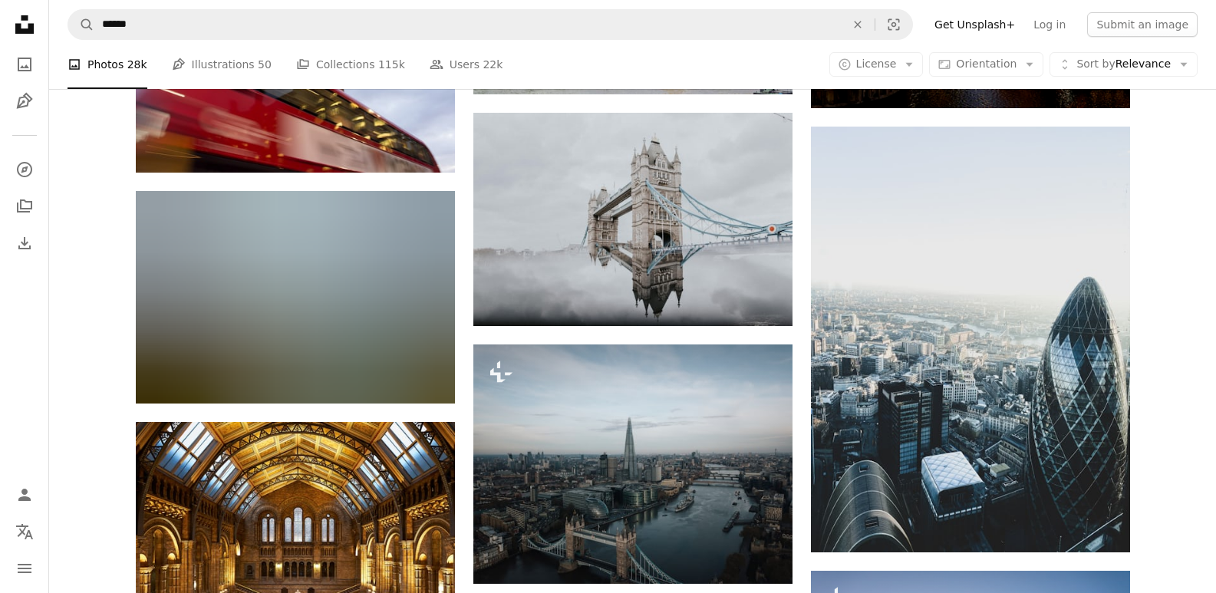
scroll to position [13935, 0]
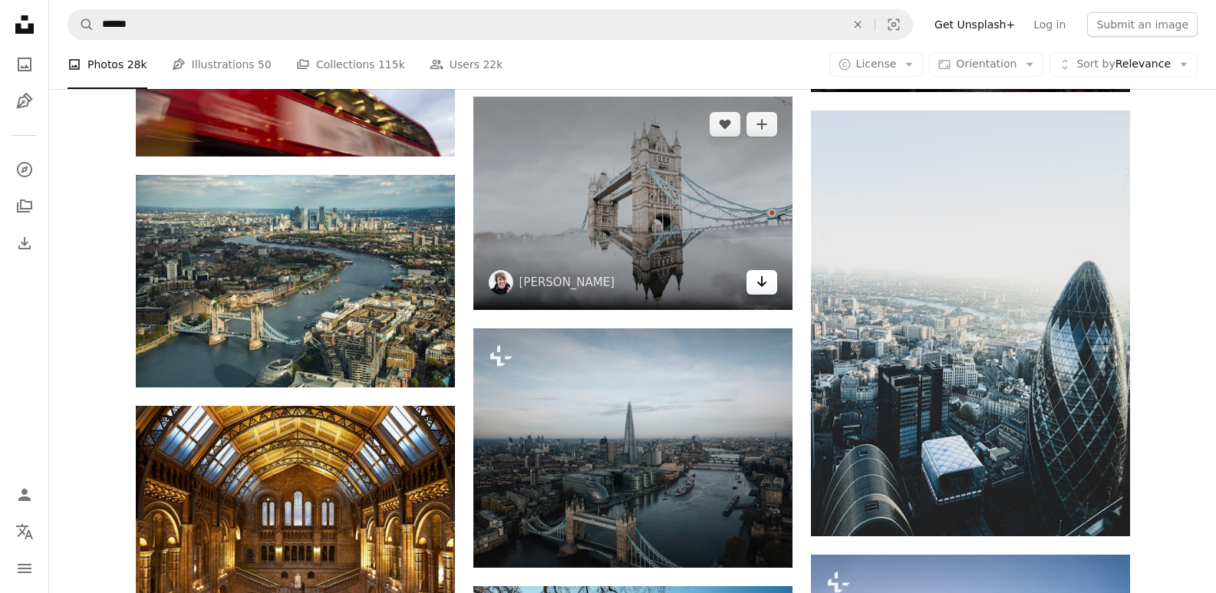
click at [766, 275] on icon "Arrow pointing down" at bounding box center [762, 281] width 12 height 18
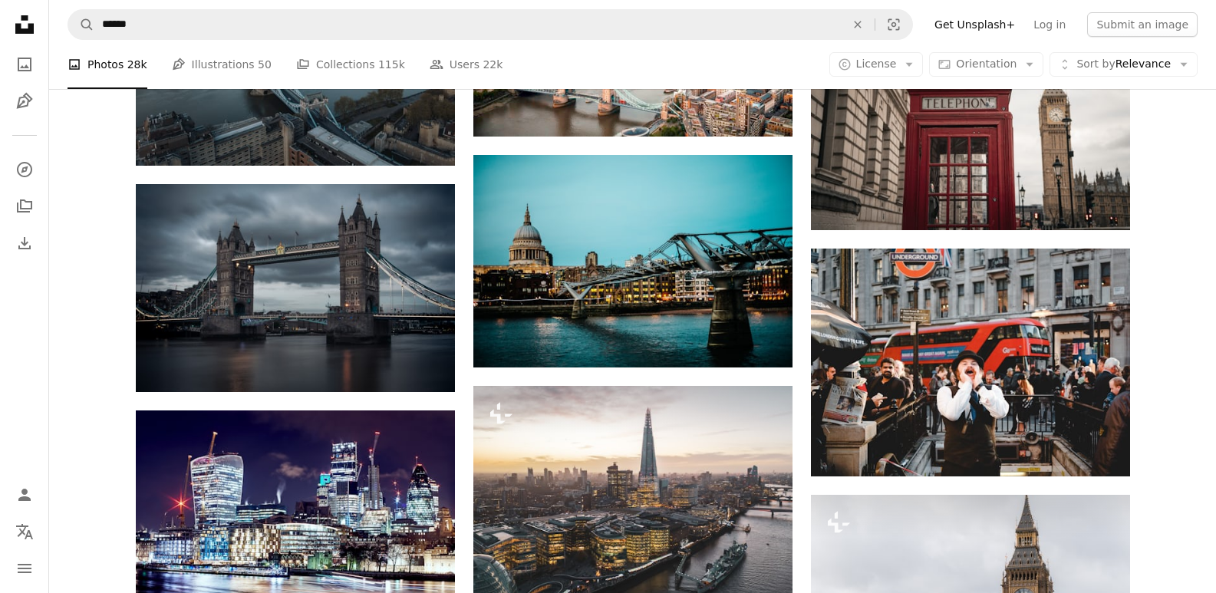
scroll to position [20349, 0]
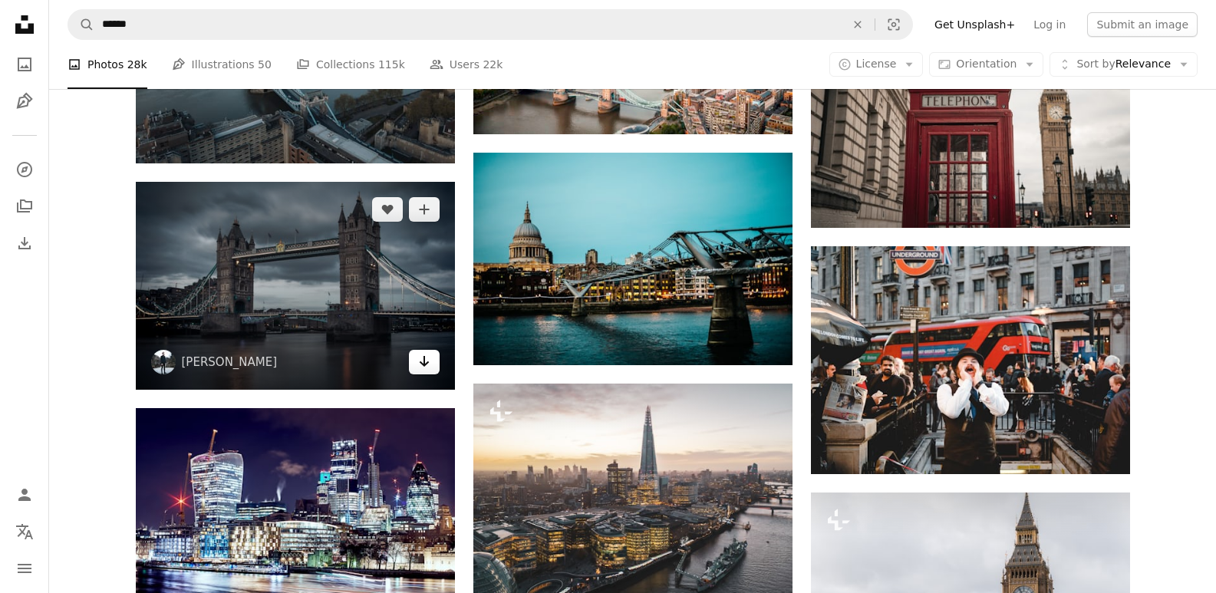
click at [420, 360] on icon "Download" at bounding box center [424, 361] width 10 height 11
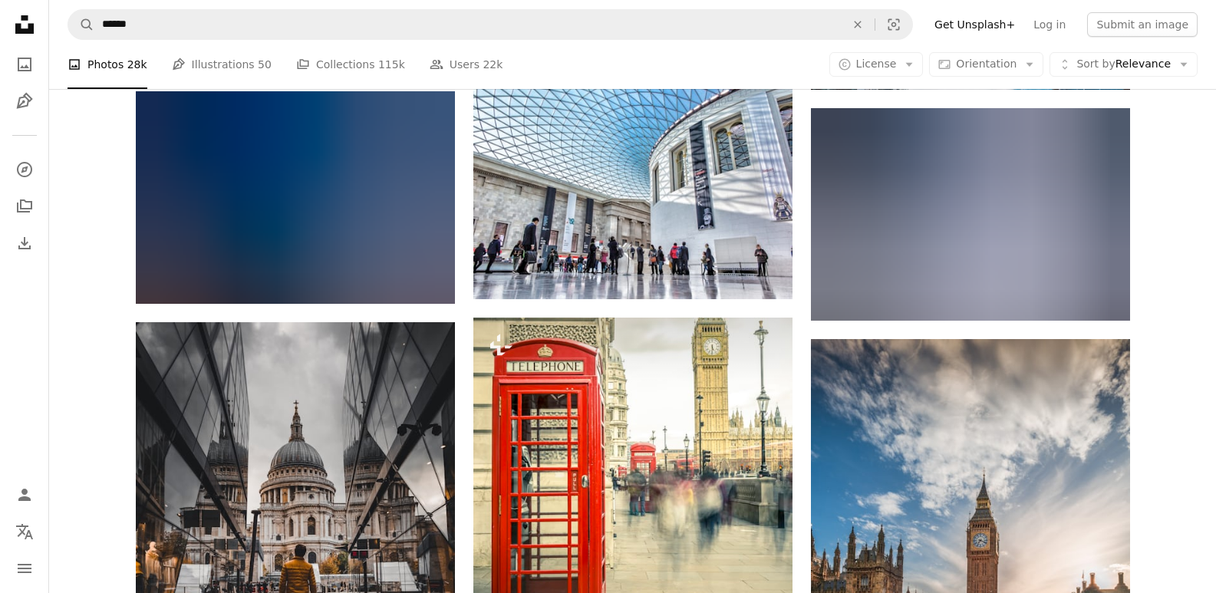
scroll to position [23971, 0]
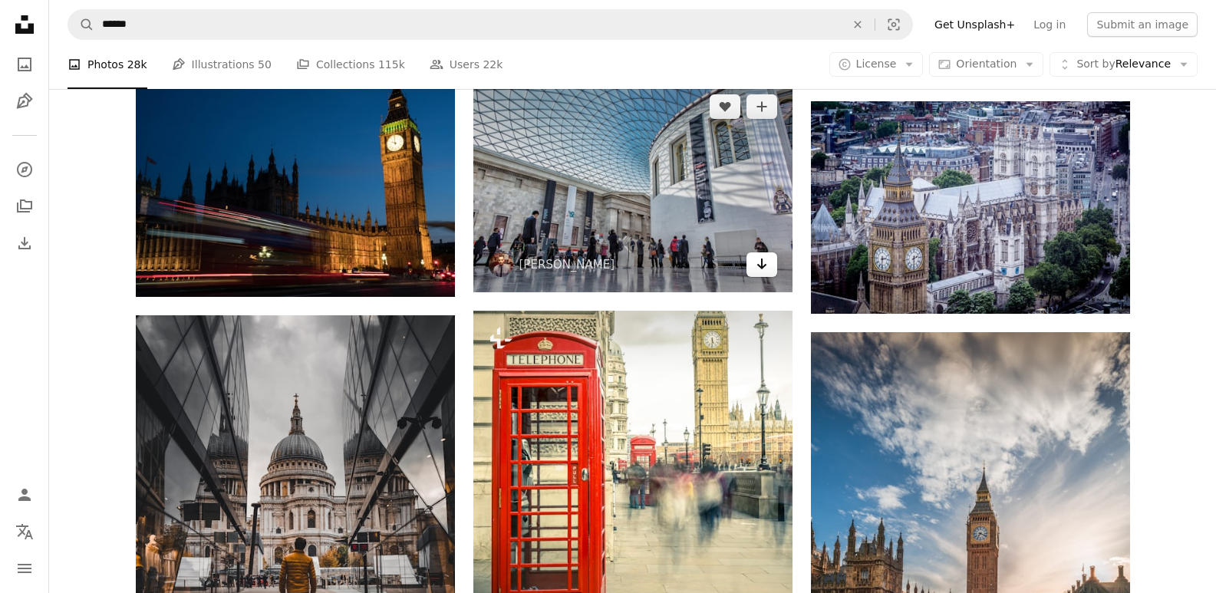
click at [763, 265] on icon "Arrow pointing down" at bounding box center [762, 264] width 12 height 18
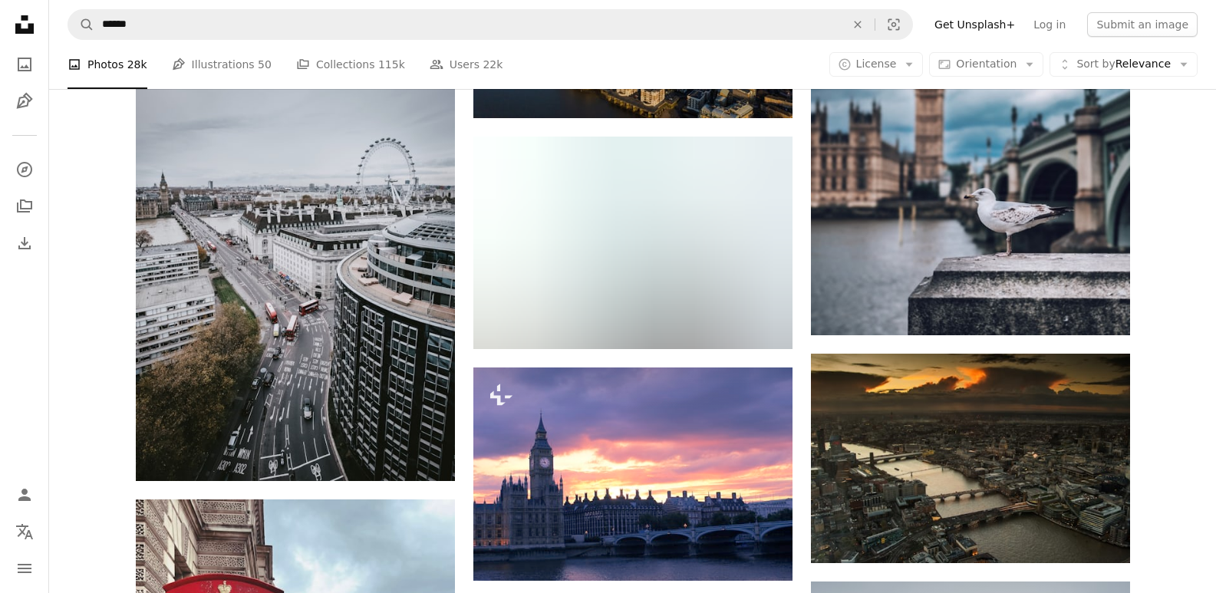
scroll to position [26242, 0]
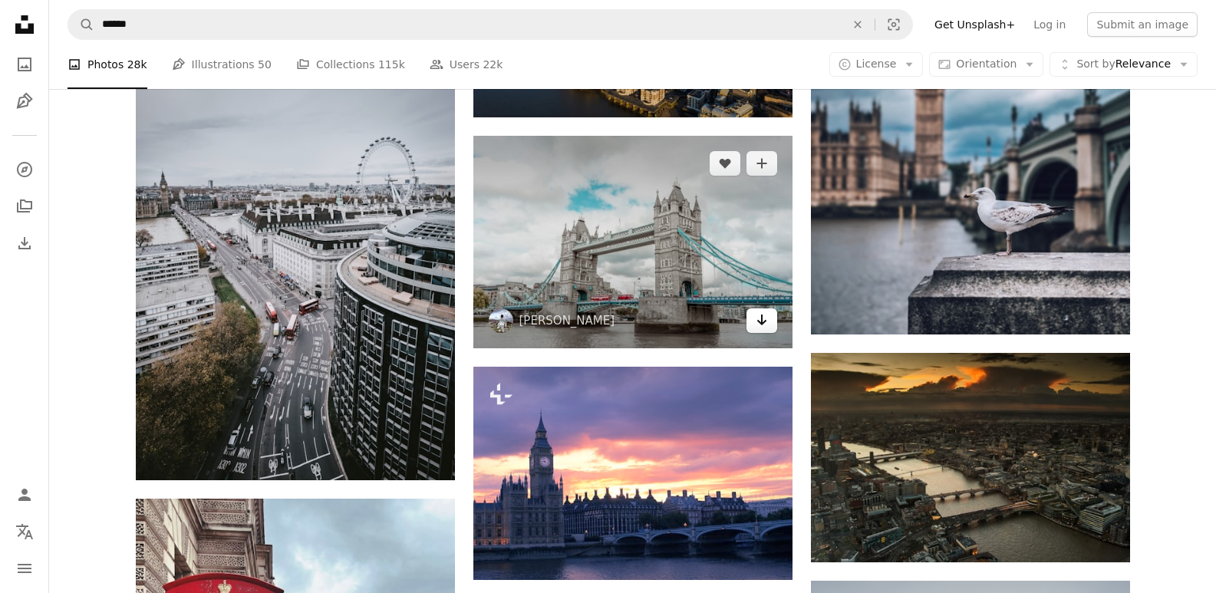
click at [760, 320] on icon "Download" at bounding box center [762, 320] width 10 height 11
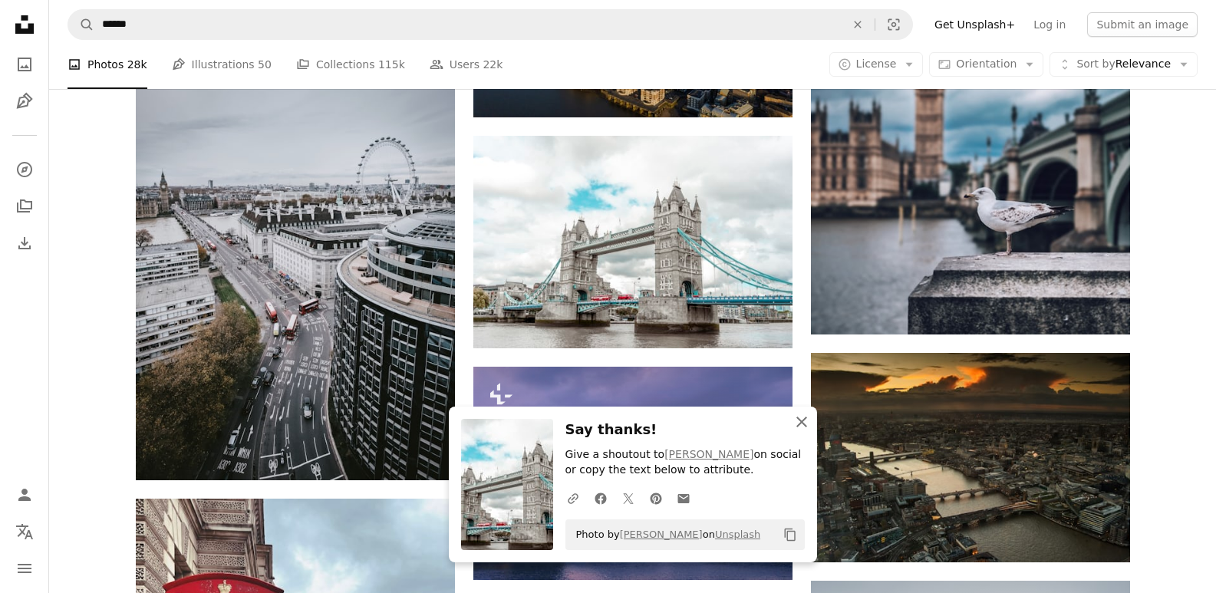
click at [804, 427] on icon "An X shape" at bounding box center [802, 422] width 18 height 18
